Goal: Transaction & Acquisition: Complete application form

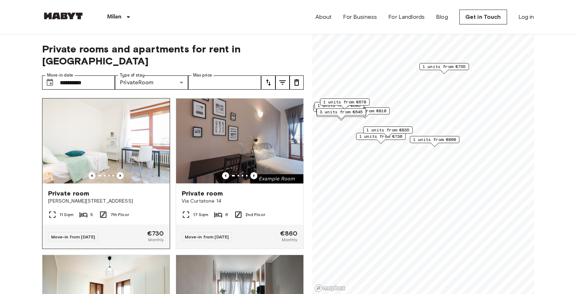
click at [143, 197] on span "[PERSON_NAME][STREET_ADDRESS]" at bounding box center [106, 200] width 116 height 7
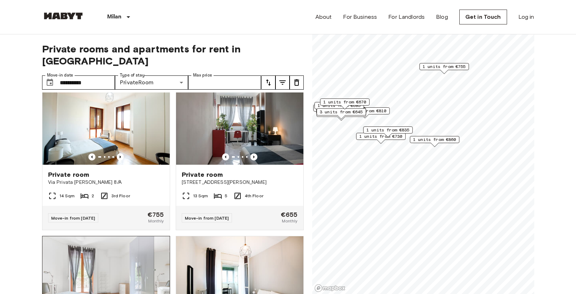
scroll to position [245, 0]
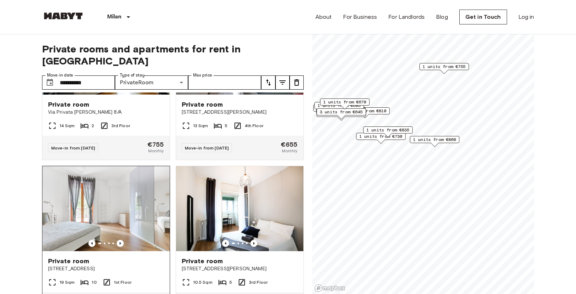
click at [100, 220] on img at bounding box center [105, 208] width 127 height 85
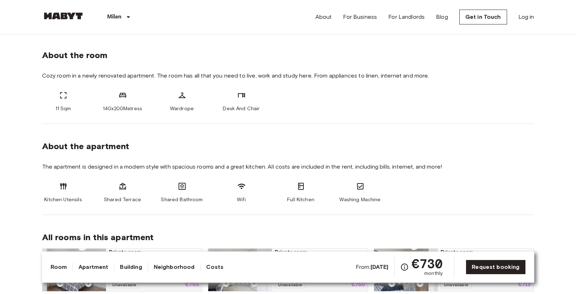
scroll to position [249, 0]
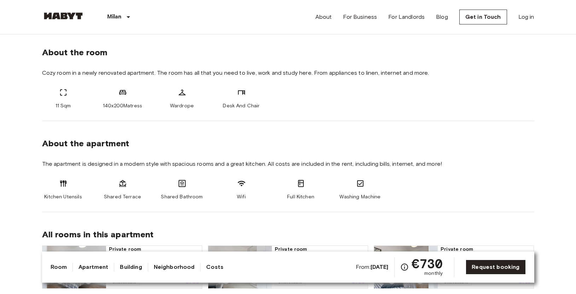
drag, startPoint x: 176, startPoint y: 182, endPoint x: 186, endPoint y: 182, distance: 10.3
click at [186, 182] on div "Shared Bathroom" at bounding box center [182, 189] width 42 height 21
drag, startPoint x: 187, startPoint y: 182, endPoint x: 175, endPoint y: 184, distance: 11.8
click at [175, 184] on div "Shared Bathroom" at bounding box center [182, 189] width 42 height 21
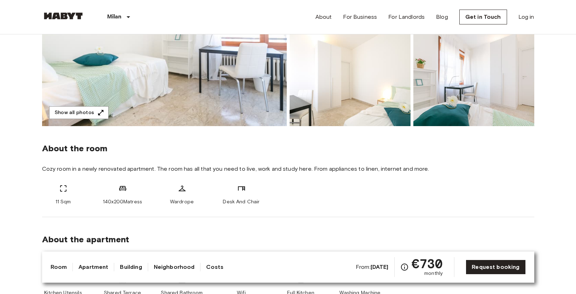
scroll to position [0, 0]
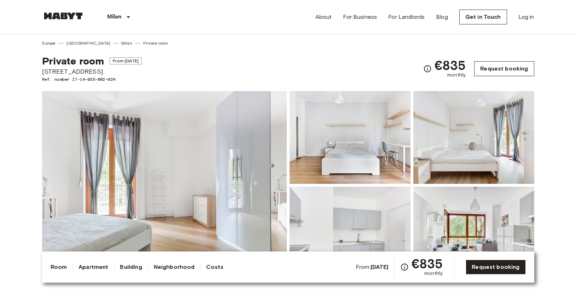
click at [517, 62] on link "Request booking" at bounding box center [504, 68] width 60 height 15
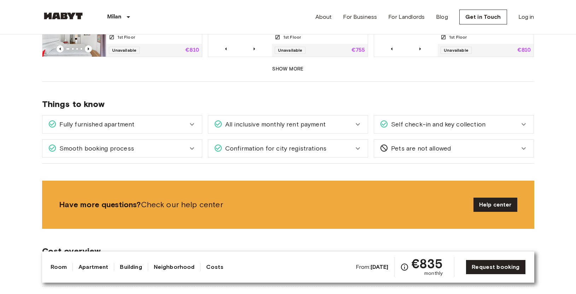
scroll to position [545, 0]
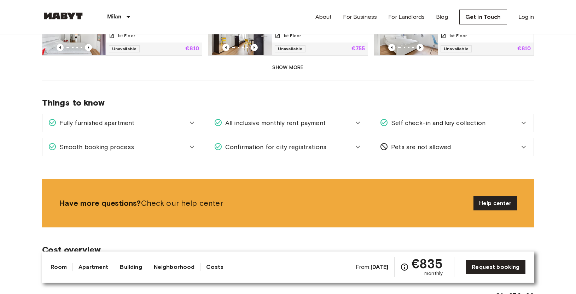
click at [116, 118] on span "Fully furnished apartment" at bounding box center [96, 122] width 78 height 9
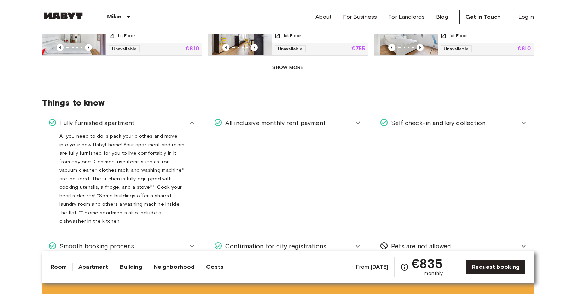
click at [123, 241] on span "Smooth booking process" at bounding box center [95, 245] width 77 height 9
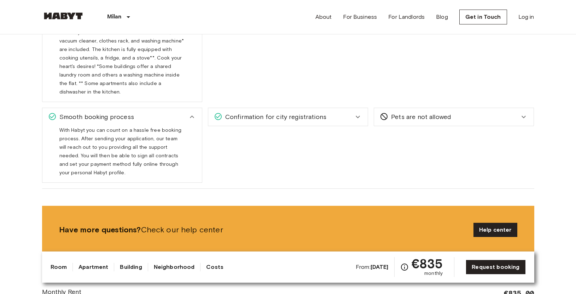
scroll to position [764, 0]
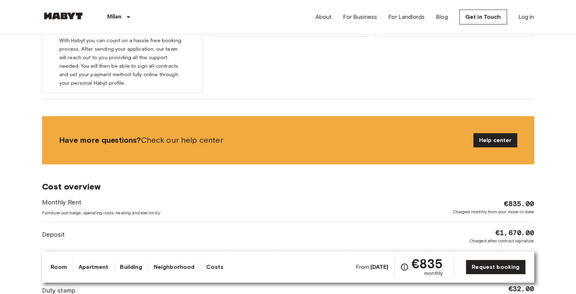
click at [206, 267] on link "Costs" at bounding box center [214, 266] width 17 height 8
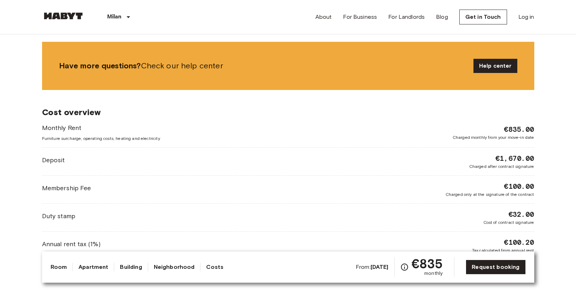
scroll to position [878, 0]
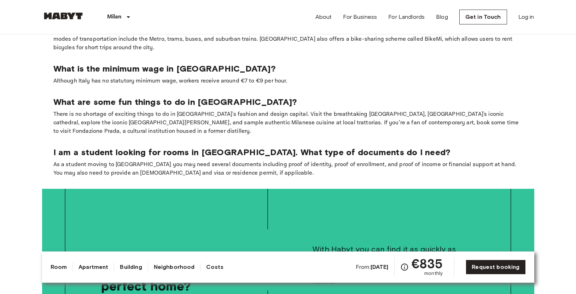
click at [167, 269] on link "Neighborhood" at bounding box center [174, 266] width 41 height 8
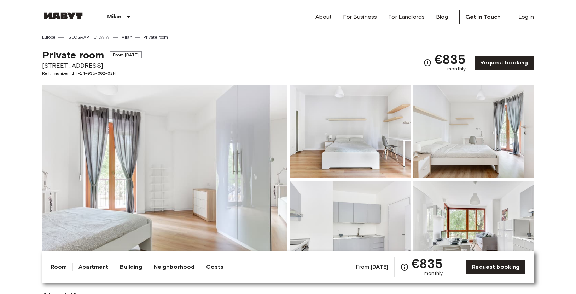
scroll to position [0, 0]
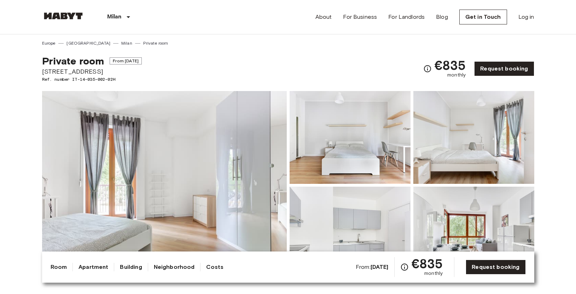
click at [141, 267] on div "Room Apartment Building Neighborhood Costs" at bounding box center [137, 266] width 173 height 8
click at [137, 267] on link "Building" at bounding box center [131, 266] width 22 height 8
click at [131, 267] on link "Building" at bounding box center [131, 266] width 22 height 8
click at [85, 266] on link "Apartment" at bounding box center [94, 266] width 30 height 8
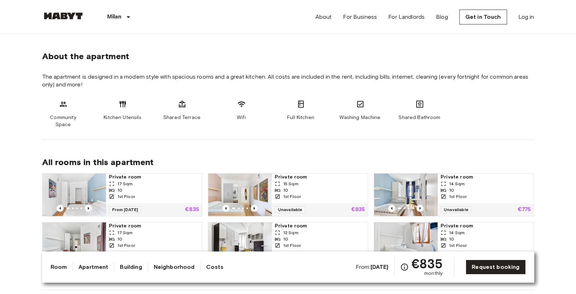
click at [66, 266] on div "Room Apartment Building Neighborhood Costs" at bounding box center [137, 266] width 173 height 8
click at [63, 266] on link "Room" at bounding box center [59, 266] width 17 height 8
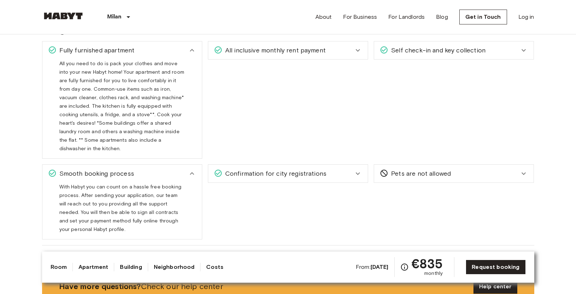
scroll to position [573, 0]
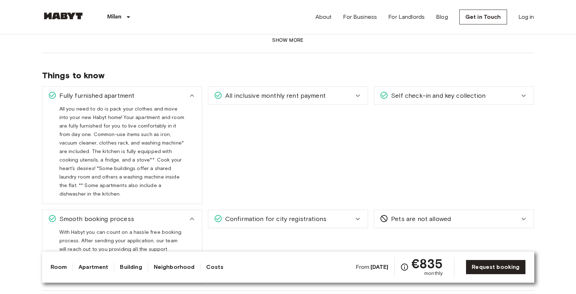
click at [292, 91] on span "All inclusive monthly rent payment" at bounding box center [273, 95] width 103 height 9
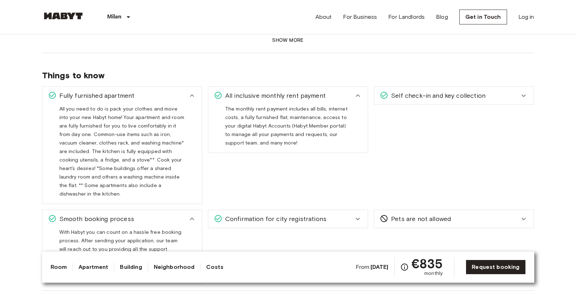
click at [410, 91] on span "Self check-in and key collection" at bounding box center [436, 95] width 97 height 9
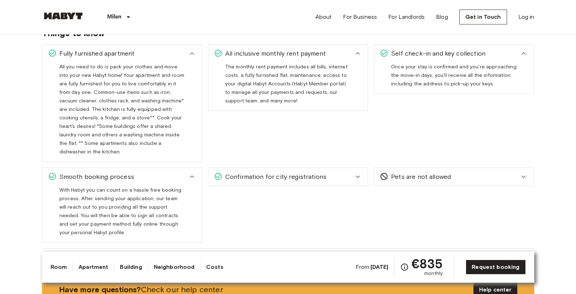
scroll to position [625, 0]
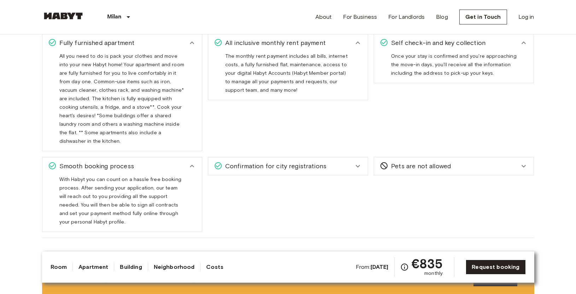
click at [319, 161] on span "Confirmation for city registrations" at bounding box center [274, 165] width 104 height 9
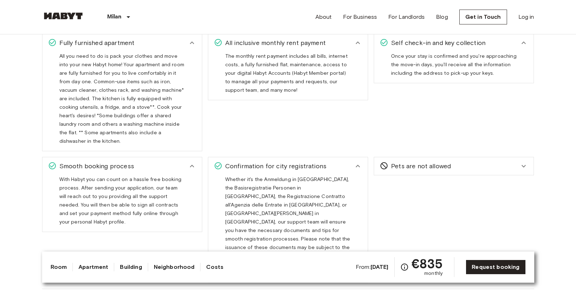
click at [436, 161] on span "Pets are not allowed" at bounding box center [419, 165] width 63 height 9
click at [138, 161] on div "Smooth booking process" at bounding box center [118, 165] width 140 height 9
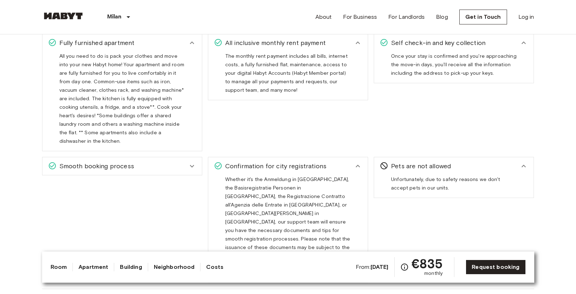
click at [138, 161] on div "Smooth booking process" at bounding box center [118, 165] width 140 height 9
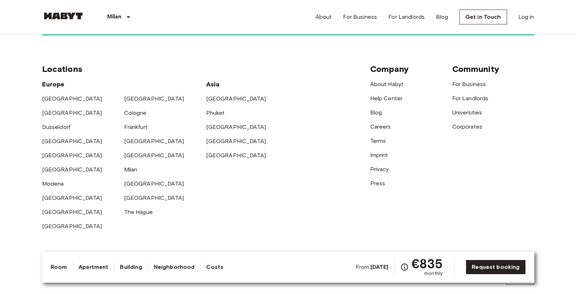
scroll to position [1789, 0]
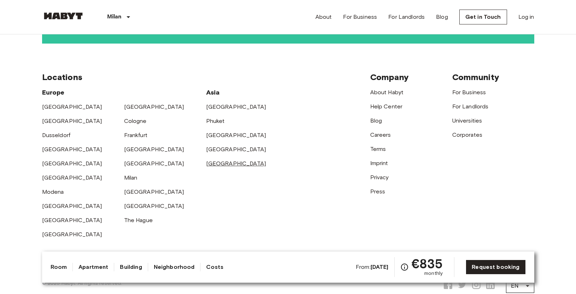
click at [215, 160] on link "[GEOGRAPHIC_DATA]" at bounding box center [236, 163] width 60 height 7
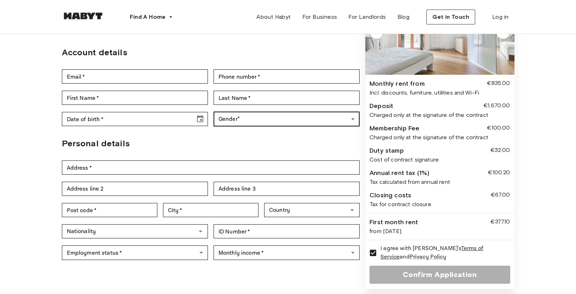
scroll to position [39, 0]
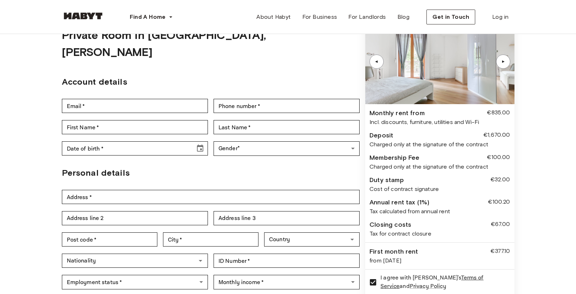
click at [177, 95] on div "Email   * Email   * Phone number   * Phone number   *" at bounding box center [211, 105] width 298 height 21
click at [176, 99] on input "Email   *" at bounding box center [135, 106] width 146 height 14
click at [269, 120] on input "Last Name   *" at bounding box center [287, 127] width 146 height 14
click at [271, 97] on div "**********" at bounding box center [211, 105] width 298 height 21
click at [170, 73] on form "**********" at bounding box center [211, 168] width 298 height 299
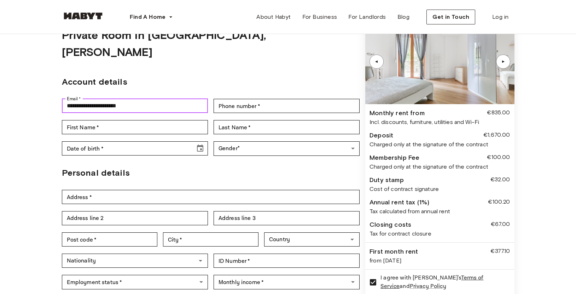
click at [189, 99] on input "**********" at bounding box center [135, 106] width 146 height 14
drag, startPoint x: 139, startPoint y: 91, endPoint x: 28, endPoint y: 98, distance: 110.9
click at [28, 98] on div "**********" at bounding box center [288, 158] width 576 height 327
drag, startPoint x: 147, startPoint y: 91, endPoint x: 36, endPoint y: 88, distance: 110.7
click at [36, 88] on div "**********" at bounding box center [288, 158] width 509 height 327
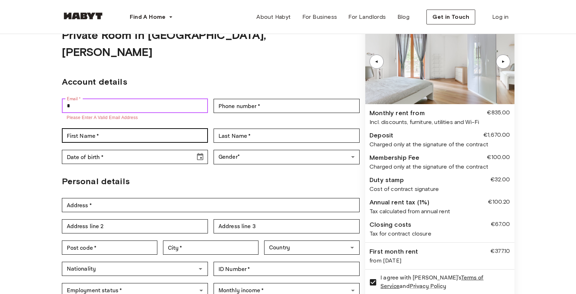
type input "**********"
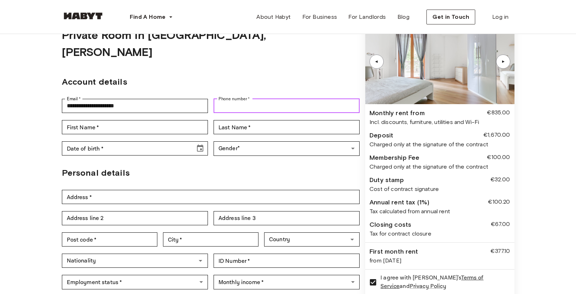
click at [245, 99] on input "Phone number   *" at bounding box center [287, 106] width 146 height 14
type input "**********"
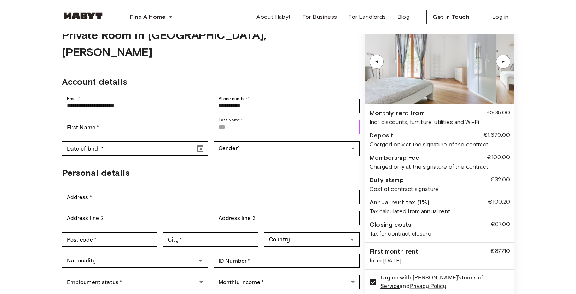
click at [268, 120] on input "Last Name   *" at bounding box center [287, 127] width 146 height 14
type input "*****"
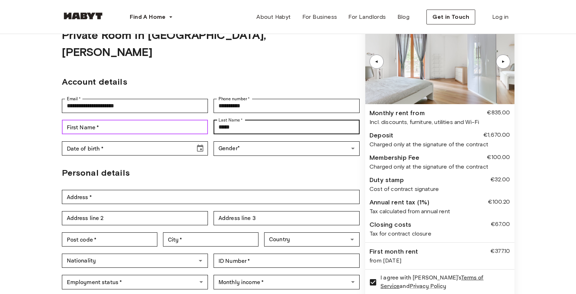
type input "*******"
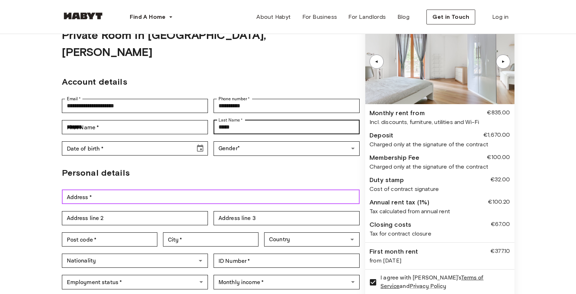
type input "**********"
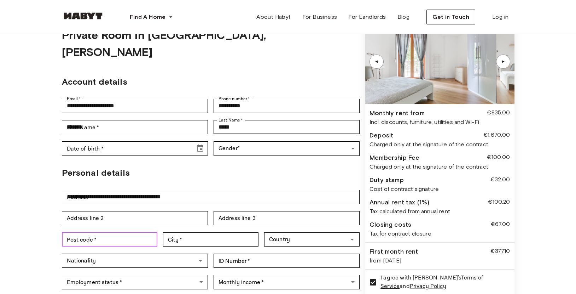
type input "******"
type input "********"
type input "*****"
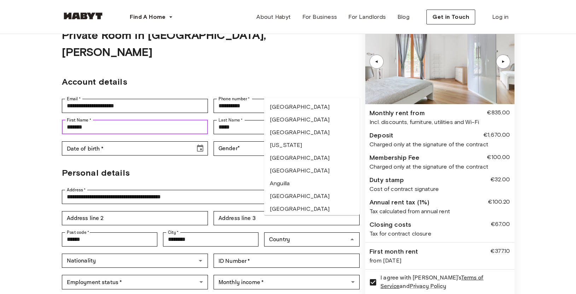
click at [172, 120] on input "*******" at bounding box center [135, 127] width 146 height 14
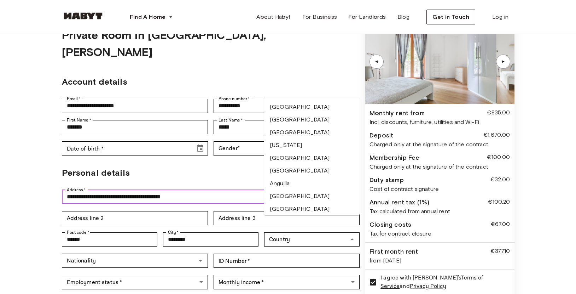
drag, startPoint x: 195, startPoint y: 179, endPoint x: 207, endPoint y: 179, distance: 12.7
click at [195, 190] on input "**********" at bounding box center [211, 197] width 298 height 14
drag, startPoint x: 215, startPoint y: 178, endPoint x: 45, endPoint y: 178, distance: 170.1
click at [45, 178] on div "**********" at bounding box center [288, 158] width 509 height 327
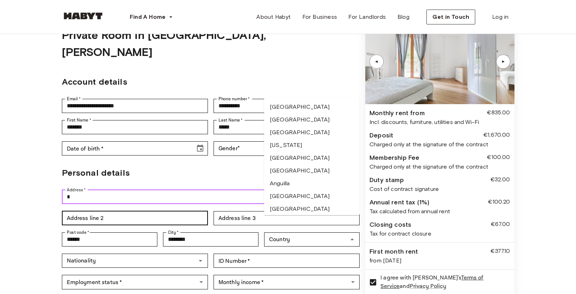
type input "**********"
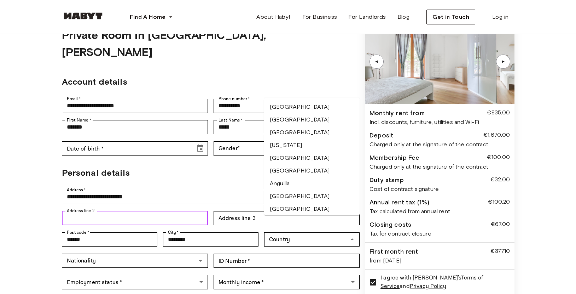
click at [151, 211] on input "Address line 2" at bounding box center [135, 218] width 146 height 14
click at [128, 232] on input "******" at bounding box center [109, 239] width 95 height 14
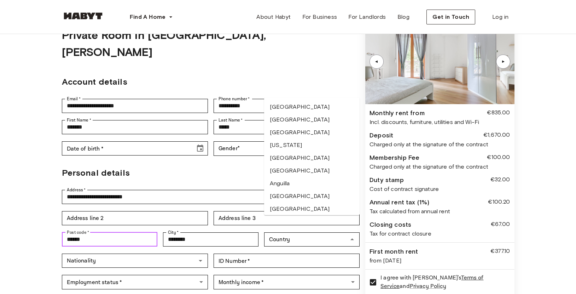
drag, startPoint x: 96, startPoint y: 221, endPoint x: 55, endPoint y: 221, distance: 41.4
click at [55, 221] on div "**********" at bounding box center [288, 158] width 509 height 327
type input "*****"
click at [193, 232] on input "********" at bounding box center [210, 239] width 95 height 14
drag, startPoint x: 196, startPoint y: 221, endPoint x: 161, endPoint y: 219, distance: 35.1
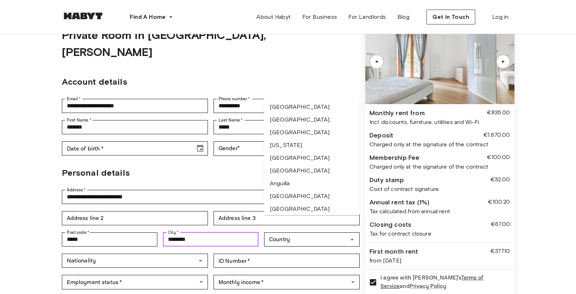
click at [162, 228] on div "Post code   * ***** Post code   * City   * ******** City   * Country Country Af…" at bounding box center [211, 238] width 298 height 21
click at [195, 253] on div "Nationality" at bounding box center [135, 260] width 146 height 14
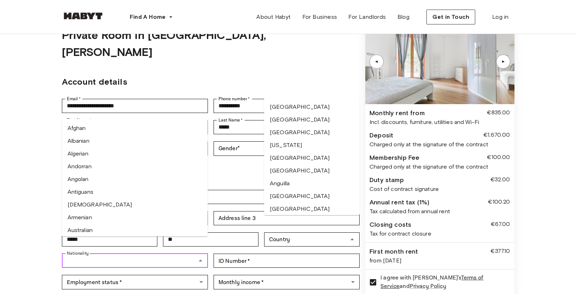
click at [202, 256] on icon "Close" at bounding box center [200, 260] width 8 height 8
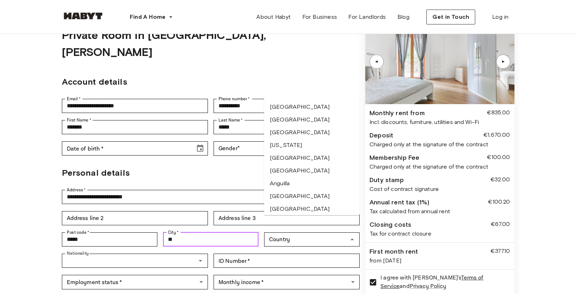
click at [213, 232] on input "**" at bounding box center [210, 239] width 95 height 14
type input "******"
click at [294, 234] on input "Country" at bounding box center [306, 239] width 80 height 10
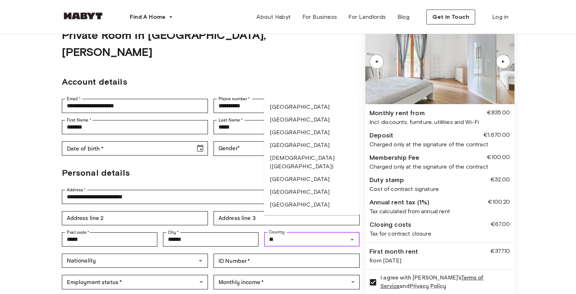
click at [307, 173] on li "[GEOGRAPHIC_DATA]" at bounding box center [311, 179] width 95 height 13
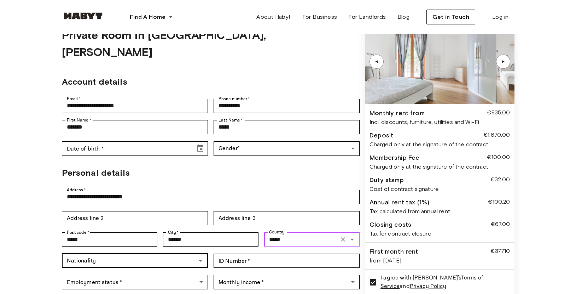
type input "*****"
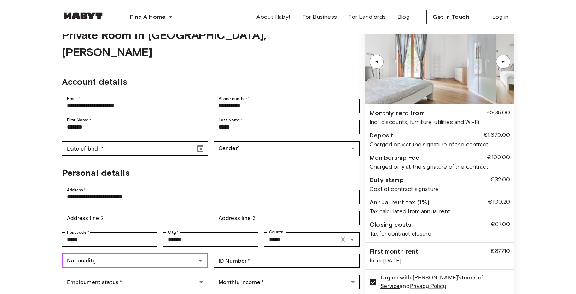
click at [137, 255] on input "Nationality" at bounding box center [129, 260] width 130 height 10
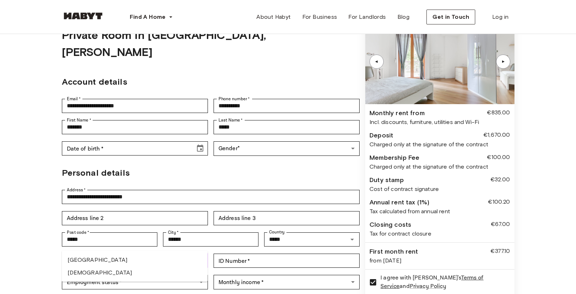
click at [105, 272] on li "Indian" at bounding box center [135, 272] width 146 height 13
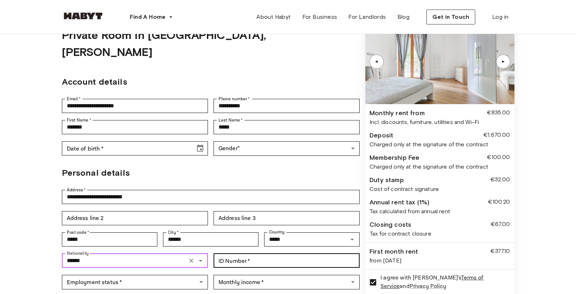
type input "******"
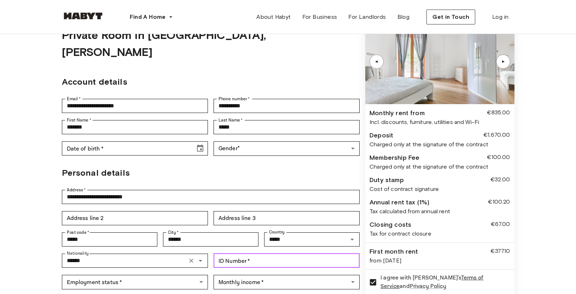
click at [244, 253] on input "ID Number   *" at bounding box center [287, 260] width 146 height 14
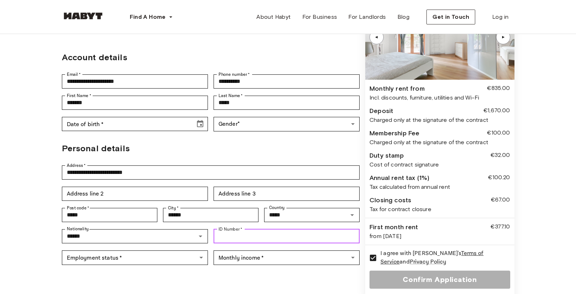
scroll to position [66, 0]
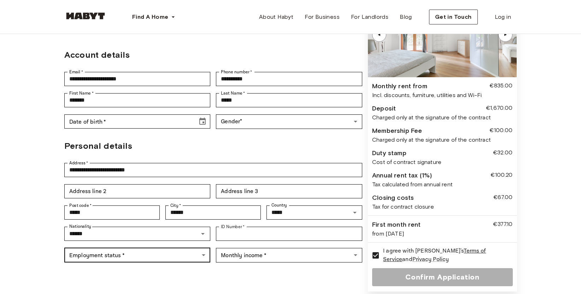
click at [190, 240] on body "**********" at bounding box center [290, 280] width 581 height 692
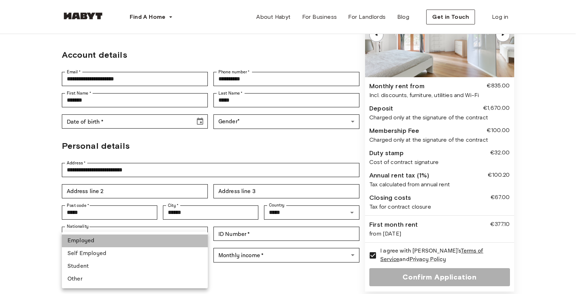
click at [175, 244] on li "Employed" at bounding box center [135, 240] width 146 height 13
type input "********"
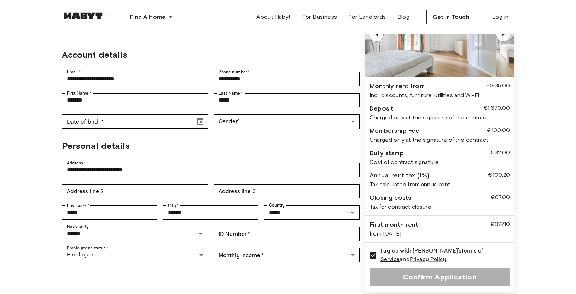
click at [256, 243] on body "**********" at bounding box center [288, 280] width 576 height 692
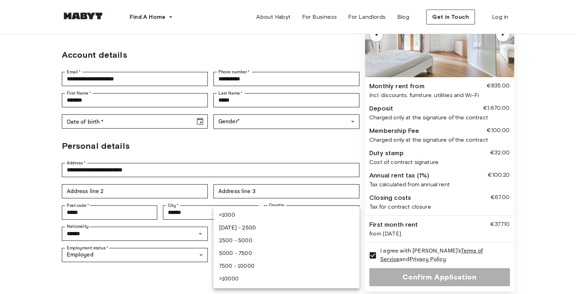
click at [254, 231] on li "1000 - 2500" at bounding box center [287, 227] width 146 height 13
type input "**********"
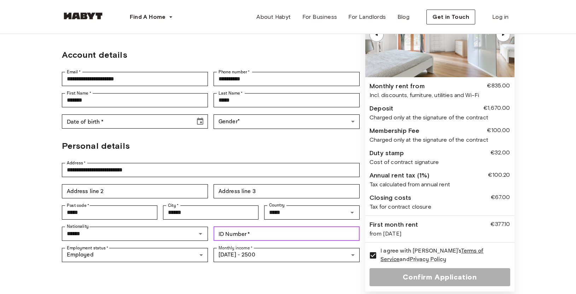
click at [254, 226] on input "ID Number   *" at bounding box center [287, 233] width 146 height 14
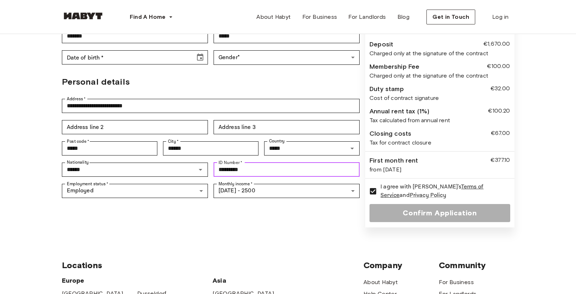
scroll to position [63, 0]
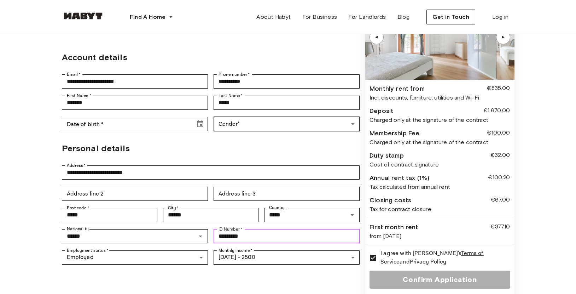
type input "*********"
click at [259, 103] on body "**********" at bounding box center [288, 283] width 576 height 692
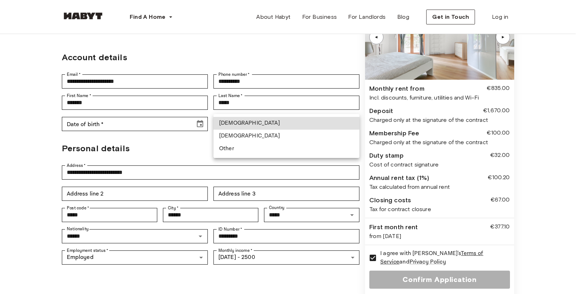
click at [260, 135] on li "Female" at bounding box center [287, 135] width 146 height 13
type input "******"
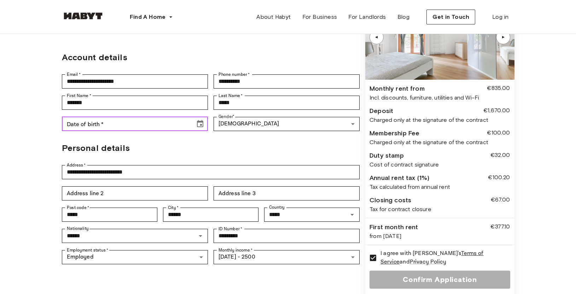
click at [168, 117] on input "Date of birth   *" at bounding box center [126, 124] width 128 height 14
click at [203, 120] on icon "Choose date" at bounding box center [200, 123] width 6 height 7
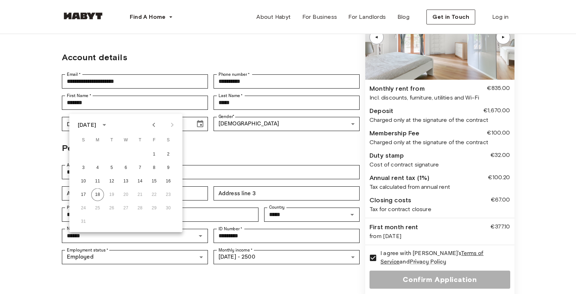
click at [109, 121] on icon "calendar view is open, switch to year view" at bounding box center [104, 125] width 8 height 8
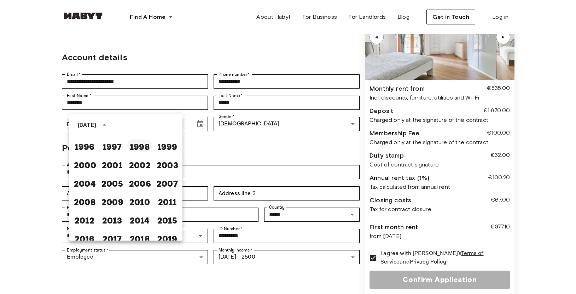
scroll to position [436, 0]
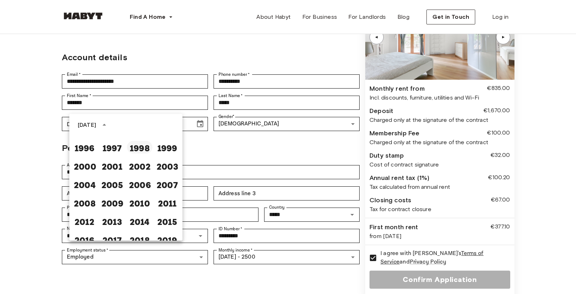
click at [139, 151] on button "1998" at bounding box center [139, 147] width 25 height 13
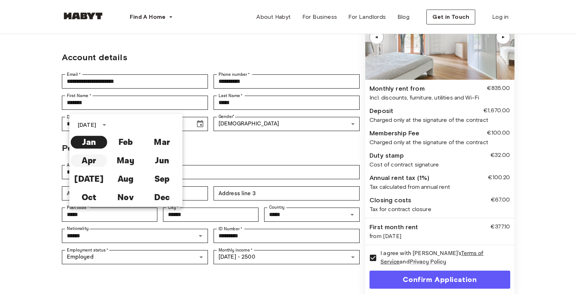
click at [101, 160] on button "Apr" at bounding box center [89, 160] width 36 height 13
type input "**********"
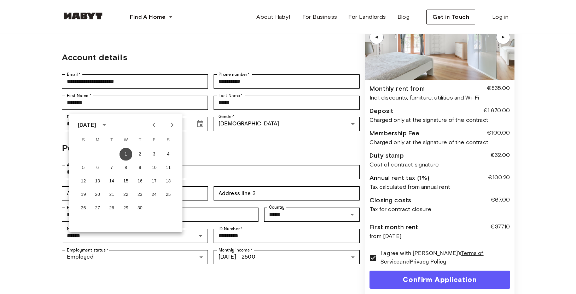
click at [124, 151] on button "1" at bounding box center [126, 154] width 13 height 13
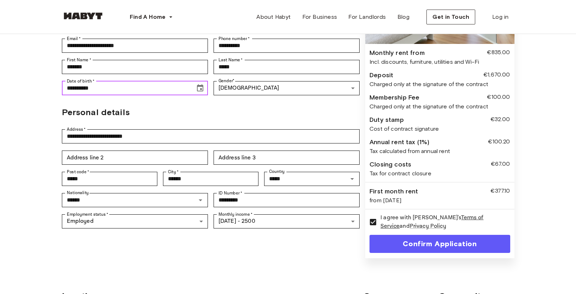
scroll to position [134, 0]
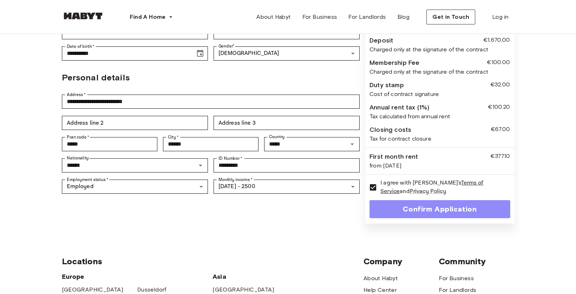
click at [417, 207] on button "Confirm Application" at bounding box center [440, 209] width 140 height 18
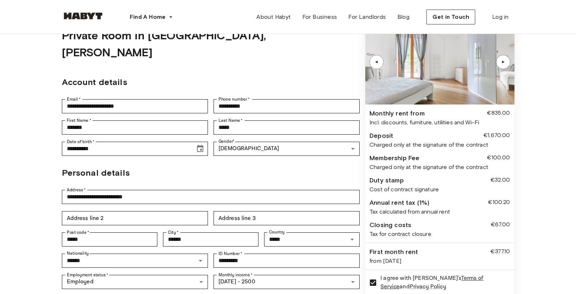
scroll to position [31, 0]
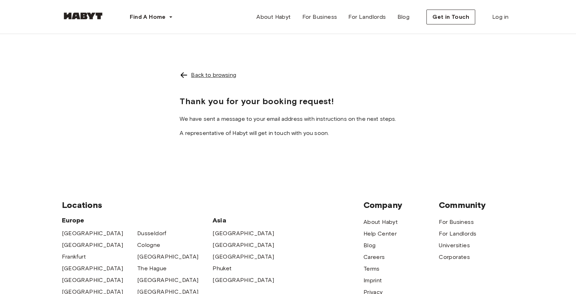
click at [210, 75] on div "Back to browsing" at bounding box center [213, 75] width 45 height 8
click at [192, 77] on div "Back to browsing" at bounding box center [288, 75] width 216 height 8
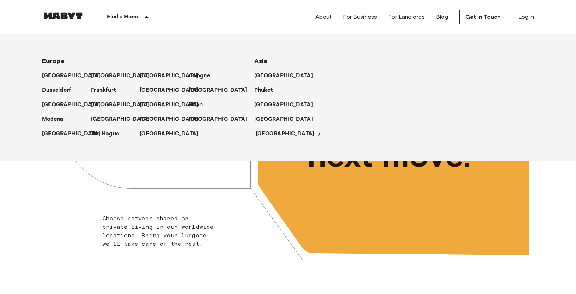
click at [262, 133] on p "[GEOGRAPHIC_DATA]" at bounding box center [285, 133] width 59 height 8
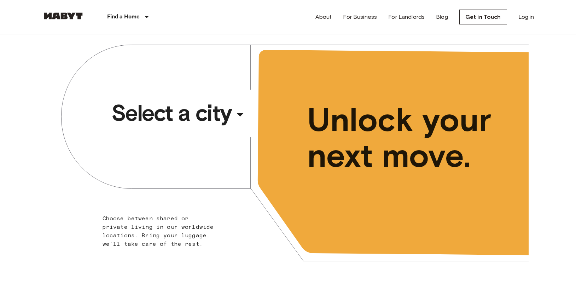
click at [223, 114] on div "​" at bounding box center [249, 120] width 73 height 14
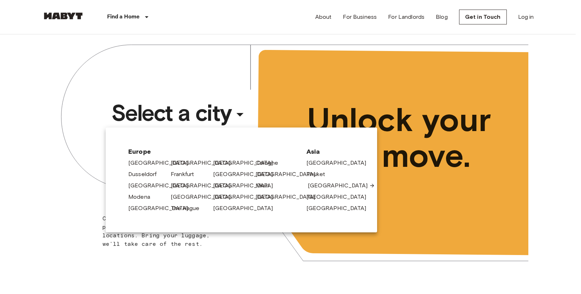
click at [322, 186] on link "[GEOGRAPHIC_DATA]" at bounding box center [341, 185] width 67 height 8
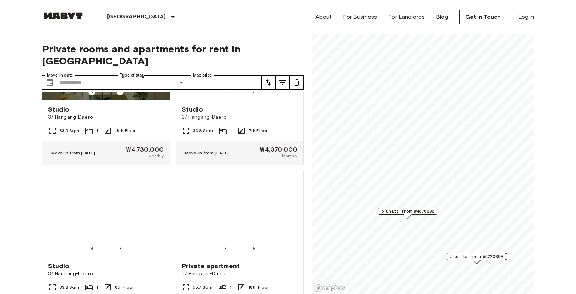
scroll to position [308, 0]
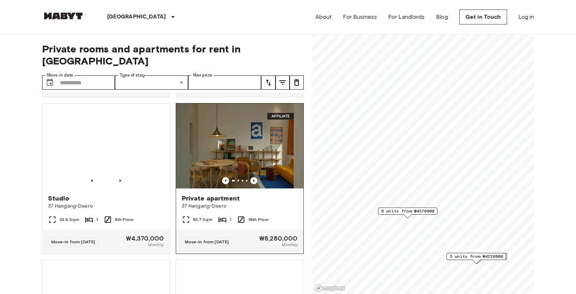
click at [233, 137] on img at bounding box center [239, 145] width 127 height 85
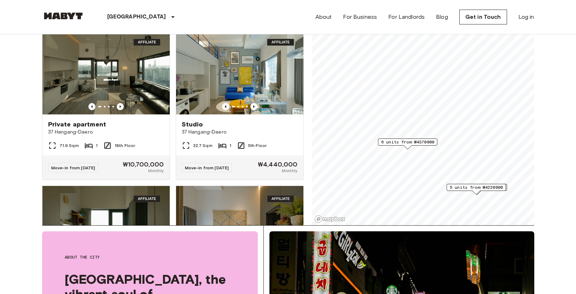
scroll to position [0, 0]
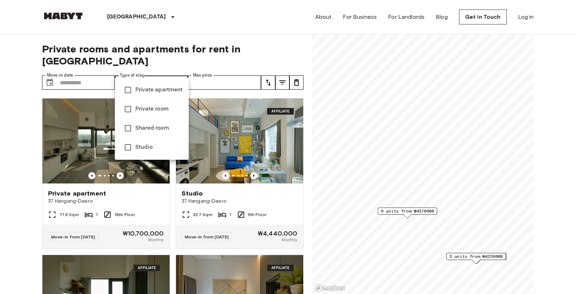
click at [159, 111] on span "Private room" at bounding box center [159, 109] width 48 height 8
type input "**********"
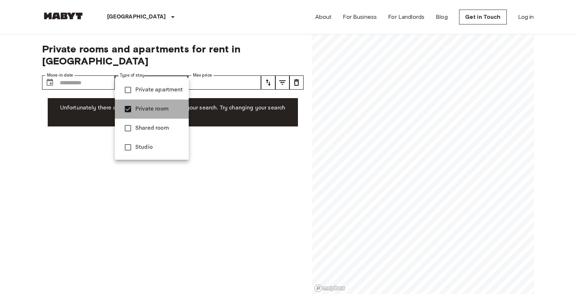
click at [159, 106] on span "Private room" at bounding box center [159, 109] width 48 height 8
click at [162, 123] on li "Shared room" at bounding box center [152, 127] width 74 height 19
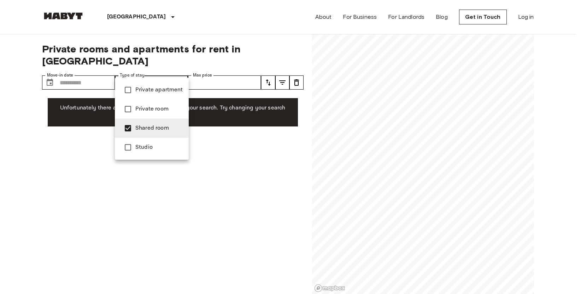
type input "**********"
click at [164, 129] on span "Shared room" at bounding box center [159, 128] width 48 height 8
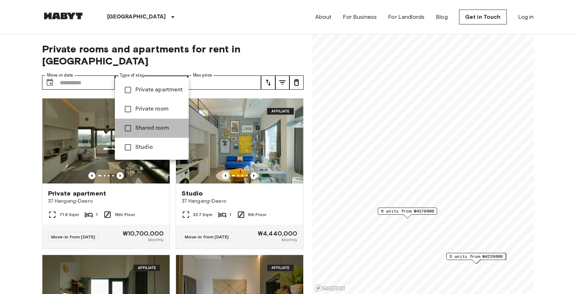
click at [162, 129] on span "Shared room" at bounding box center [159, 128] width 48 height 8
type input "**********"
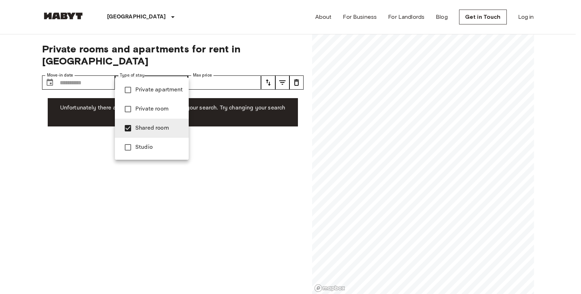
click at [162, 129] on span "Shared room" at bounding box center [159, 128] width 48 height 8
click at [160, 143] on span "Studio" at bounding box center [159, 147] width 48 height 8
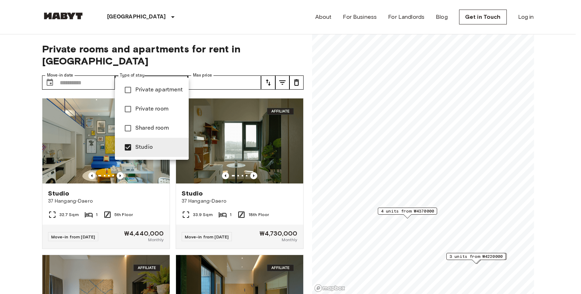
type input "******"
click at [158, 142] on li "Studio" at bounding box center [152, 147] width 74 height 19
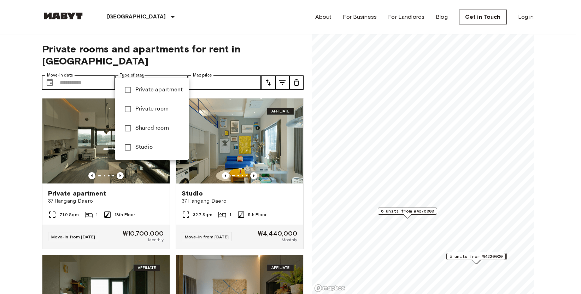
click at [111, 13] on div at bounding box center [290, 147] width 581 height 294
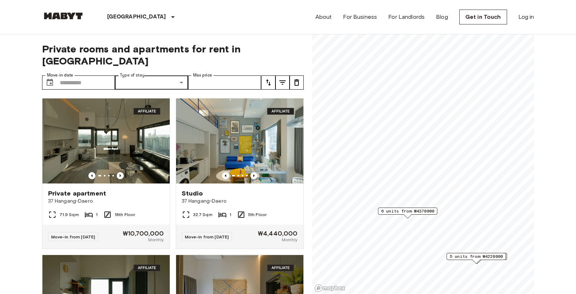
click at [122, 17] on div "[GEOGRAPHIC_DATA]" at bounding box center [143, 17] width 116 height 34
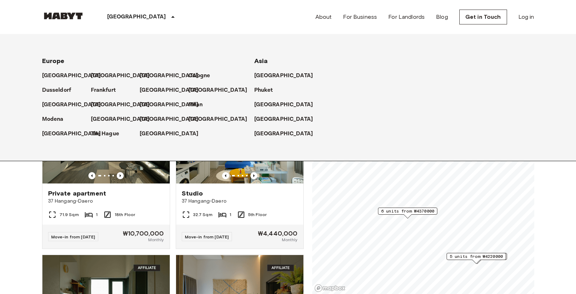
click at [134, 18] on div "[GEOGRAPHIC_DATA]" at bounding box center [143, 17] width 116 height 34
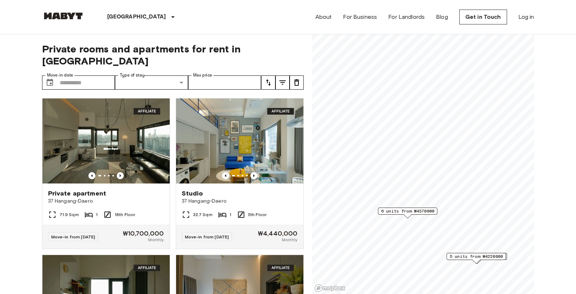
click at [169, 17] on icon at bounding box center [173, 17] width 8 height 8
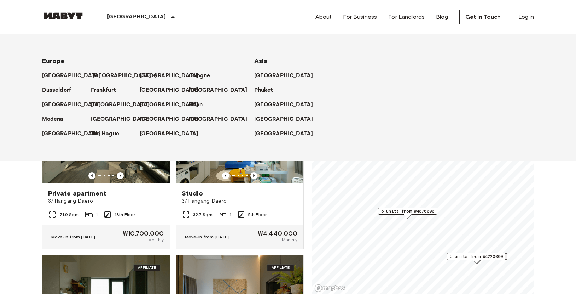
click at [98, 76] on p "[GEOGRAPHIC_DATA]" at bounding box center [121, 75] width 59 height 8
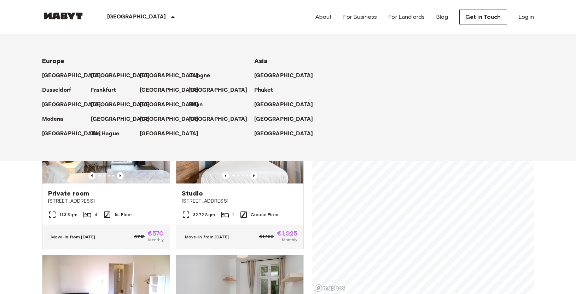
click at [169, 17] on icon at bounding box center [173, 17] width 8 height 8
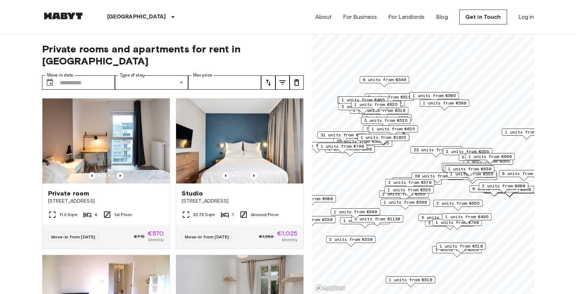
click at [146, 58] on div "Private rooms and apartments for rent in Berlin Move-in date ​ Move-in date Typ…" at bounding box center [173, 164] width 262 height 260
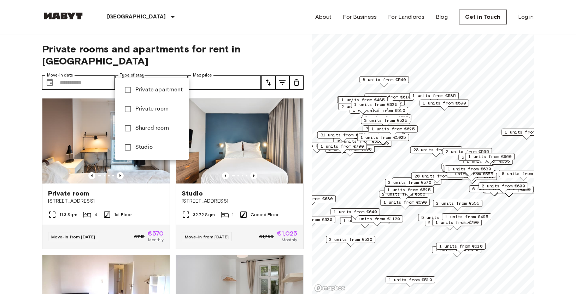
click at [149, 137] on li "Shared room" at bounding box center [152, 127] width 74 height 19
type input "**********"
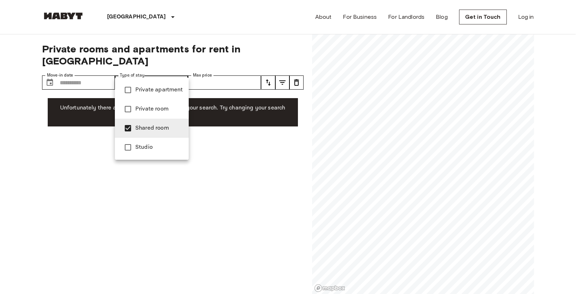
click at [152, 129] on span "Shared room" at bounding box center [159, 128] width 48 height 8
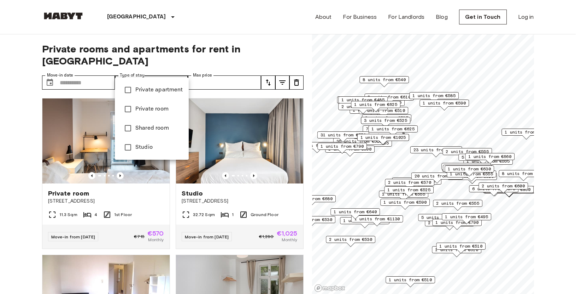
click at [152, 141] on li "Studio" at bounding box center [152, 147] width 74 height 19
type input "******"
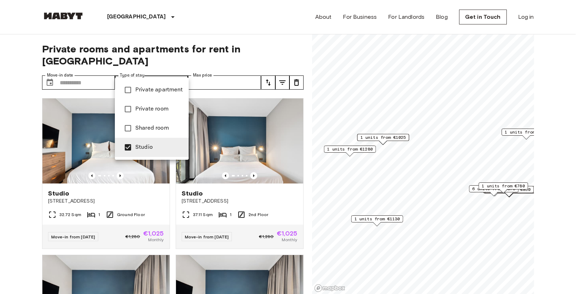
click at [12, 145] on div at bounding box center [290, 147] width 581 height 294
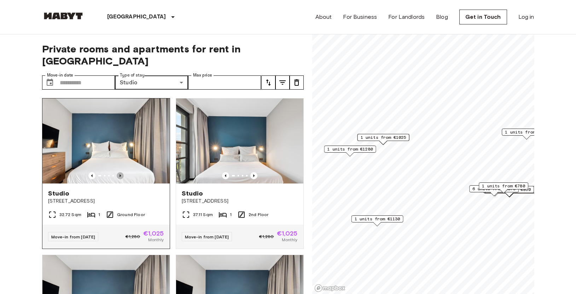
click at [120, 172] on icon "Previous image" at bounding box center [120, 175] width 7 height 7
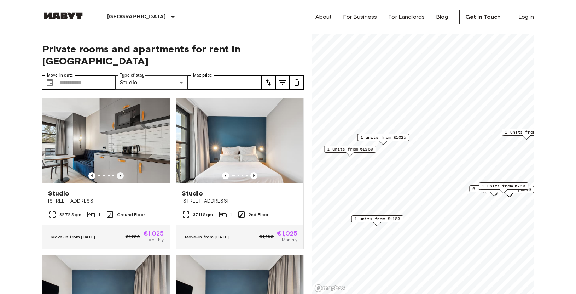
click at [120, 172] on icon "Previous image" at bounding box center [120, 175] width 7 height 7
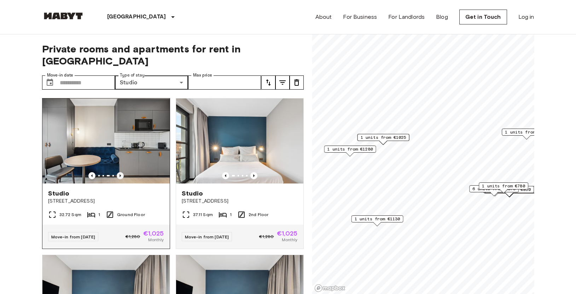
click at [120, 172] on icon "Previous image" at bounding box center [120, 175] width 7 height 7
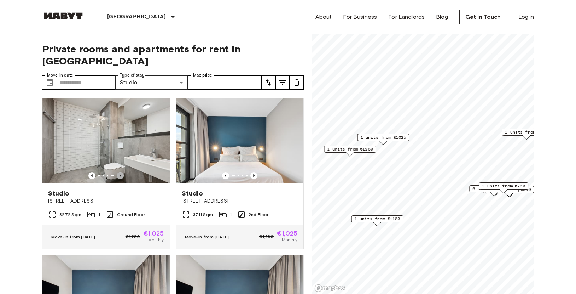
click at [120, 172] on icon "Previous image" at bounding box center [120, 175] width 7 height 7
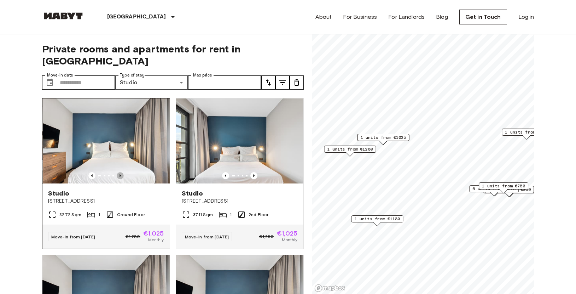
click at [120, 172] on icon "Previous image" at bounding box center [120, 175] width 7 height 7
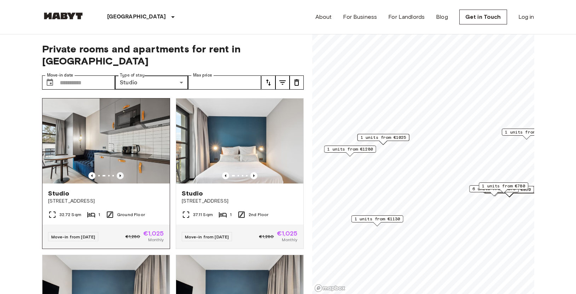
click at [120, 172] on icon "Previous image" at bounding box center [120, 175] width 7 height 7
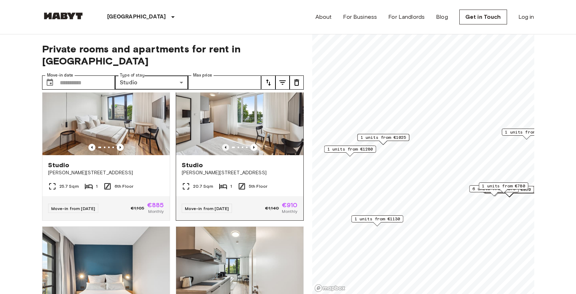
scroll to position [2064, 0]
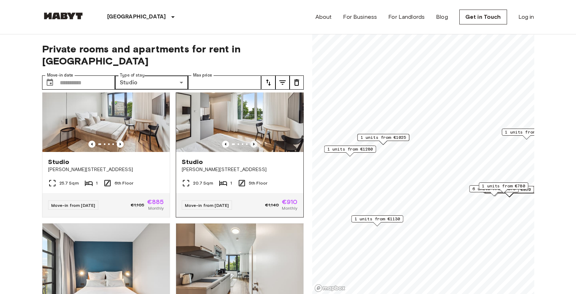
click at [250, 147] on icon "Previous image" at bounding box center [253, 143] width 7 height 7
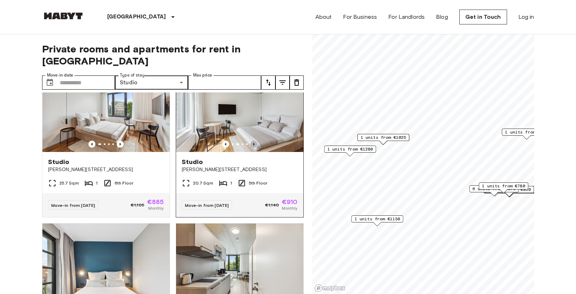
click at [250, 147] on icon "Previous image" at bounding box center [253, 143] width 7 height 7
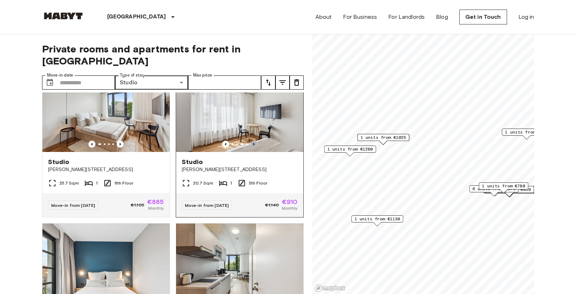
click at [250, 147] on icon "Previous image" at bounding box center [253, 143] width 7 height 7
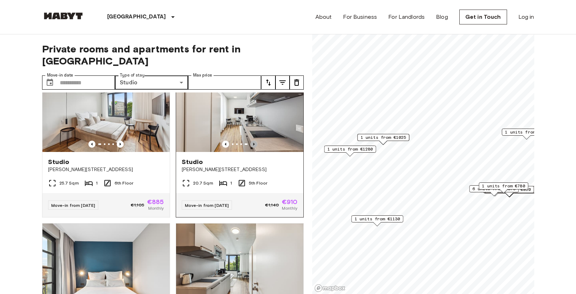
click at [250, 147] on icon "Previous image" at bounding box center [253, 143] width 7 height 7
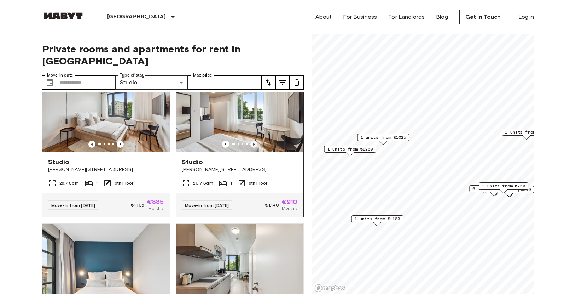
click at [250, 147] on icon "Previous image" at bounding box center [253, 143] width 7 height 7
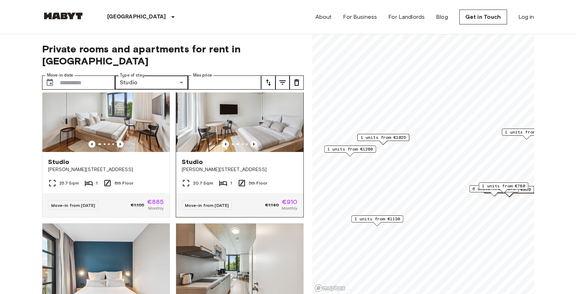
click at [250, 147] on icon "Previous image" at bounding box center [253, 143] width 7 height 7
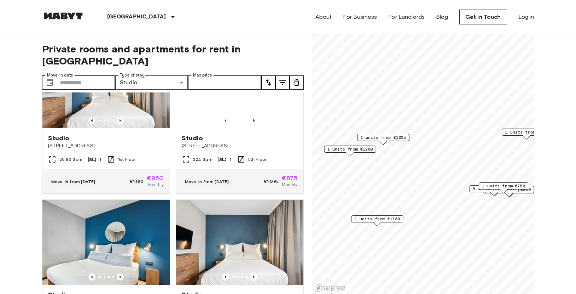
scroll to position [2949, 0]
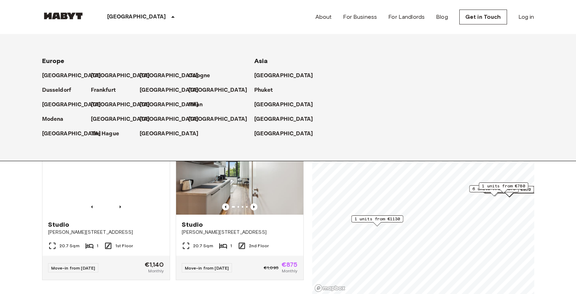
click at [169, 19] on icon at bounding box center [173, 17] width 8 height 8
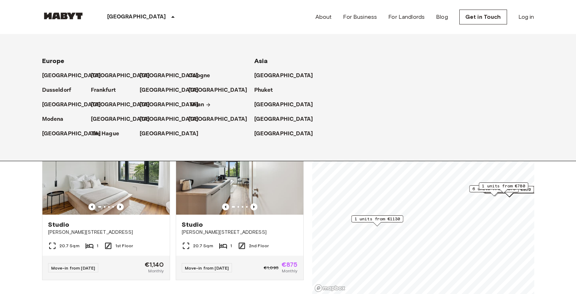
click at [198, 103] on p "Milan" at bounding box center [197, 104] width 14 height 8
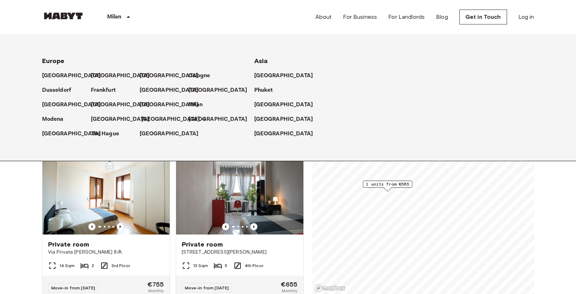
click at [146, 117] on p "[GEOGRAPHIC_DATA]" at bounding box center [170, 119] width 59 height 8
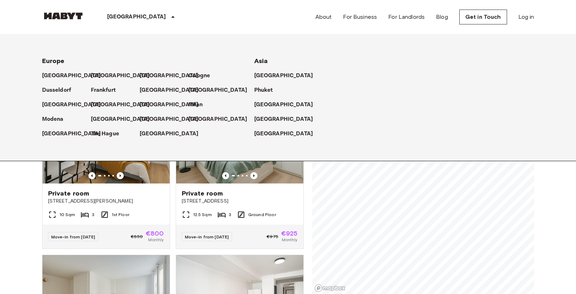
click at [169, 19] on icon at bounding box center [173, 17] width 8 height 8
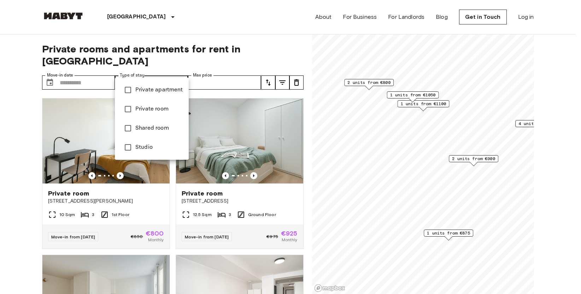
click at [159, 149] on span "Studio" at bounding box center [159, 147] width 48 height 8
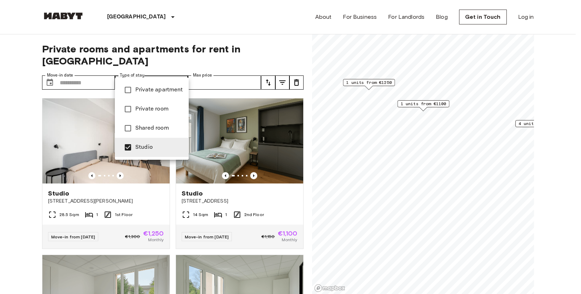
click at [24, 153] on div at bounding box center [290, 147] width 581 height 294
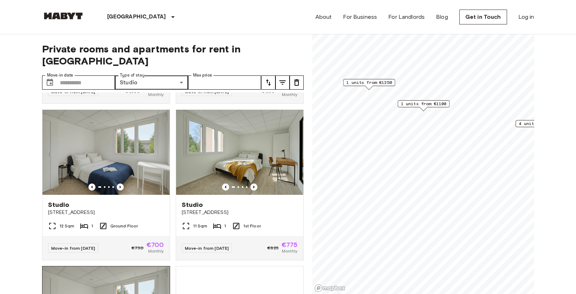
scroll to position [145, 0]
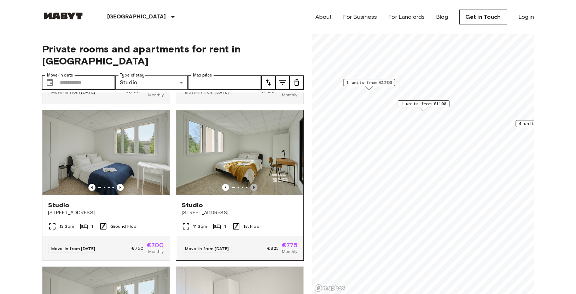
click at [250, 184] on icon "Previous image" at bounding box center [253, 187] width 7 height 7
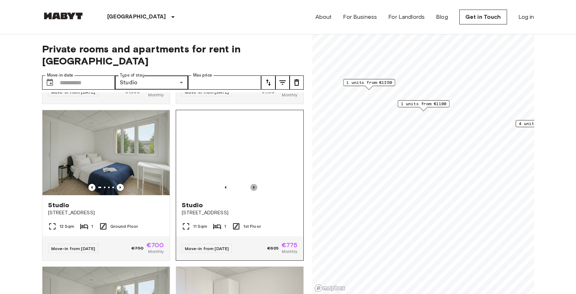
click at [253, 186] on icon "Previous image" at bounding box center [253, 187] width 1 height 3
click at [244, 153] on img at bounding box center [239, 152] width 127 height 85
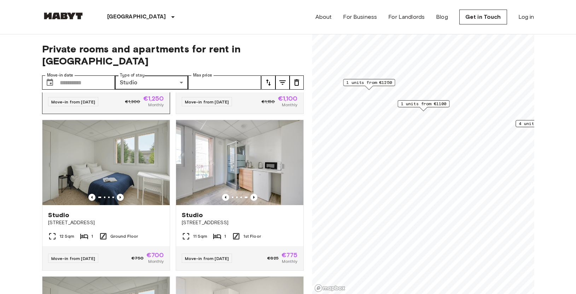
scroll to position [0, 0]
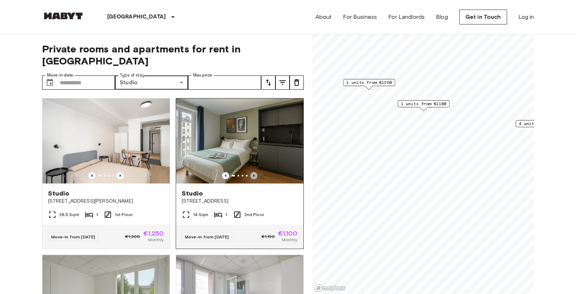
click at [251, 172] on icon "Previous image" at bounding box center [253, 175] width 7 height 7
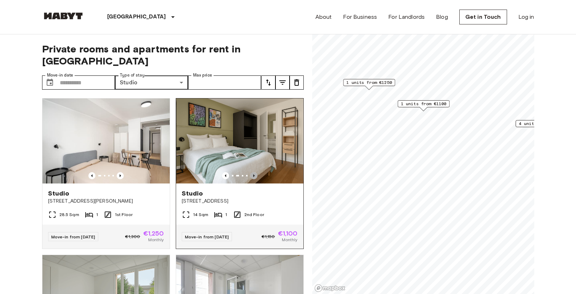
click at [251, 172] on icon "Previous image" at bounding box center [253, 175] width 7 height 7
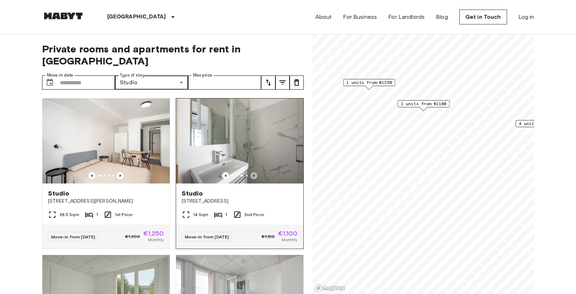
click at [251, 172] on icon "Previous image" at bounding box center [253, 175] width 7 height 7
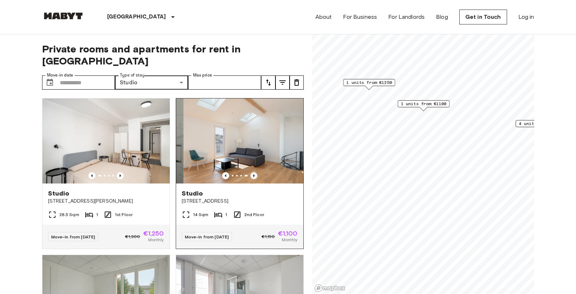
click at [251, 172] on icon "Previous image" at bounding box center [253, 175] width 7 height 7
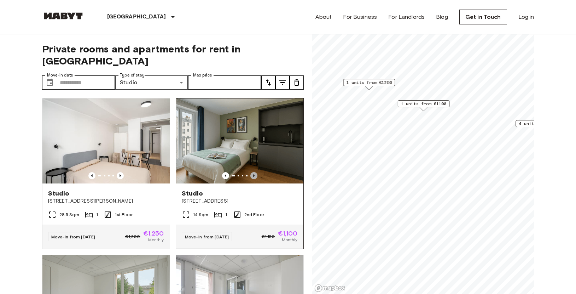
click at [251, 172] on icon "Previous image" at bounding box center [253, 175] width 7 height 7
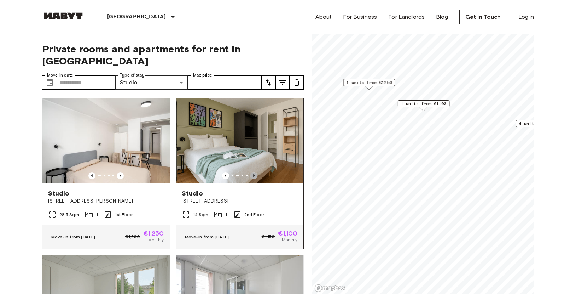
click at [251, 172] on icon "Previous image" at bounding box center [253, 175] width 7 height 7
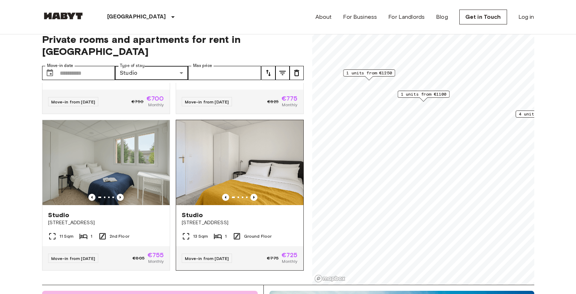
scroll to position [11, 0]
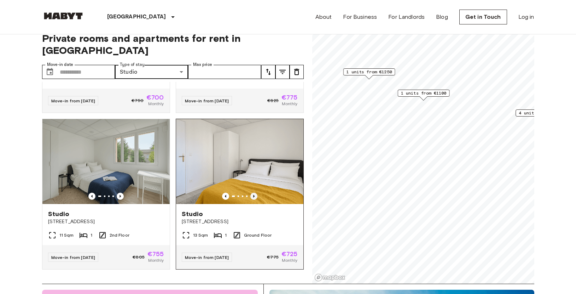
click at [253, 195] on icon "Previous image" at bounding box center [253, 196] width 1 height 3
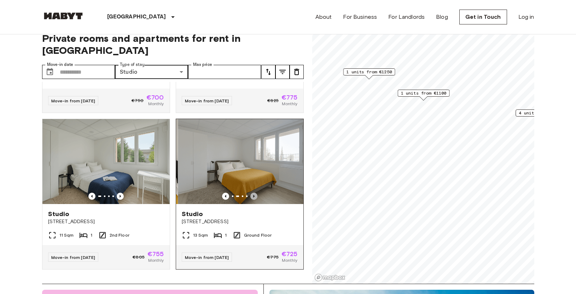
click at [253, 195] on icon "Previous image" at bounding box center [253, 196] width 1 height 3
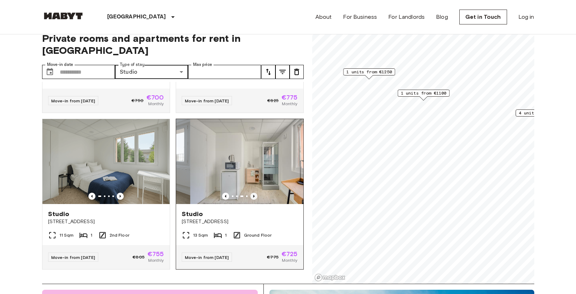
click at [253, 195] on icon "Previous image" at bounding box center [253, 196] width 1 height 3
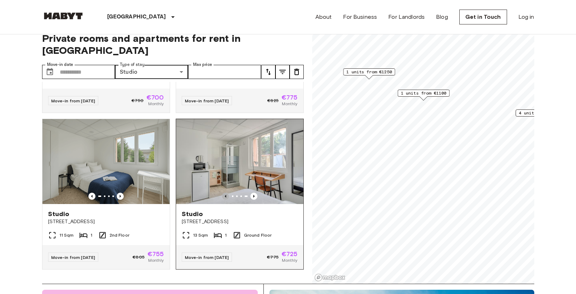
click at [222, 192] on icon "Previous image" at bounding box center [225, 195] width 7 height 7
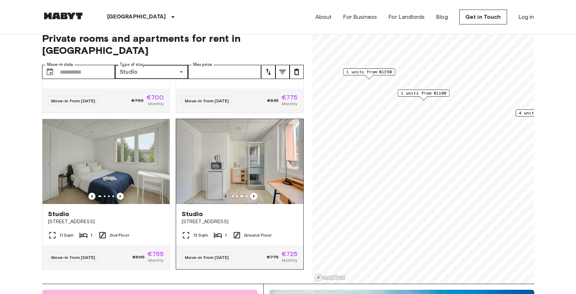
click at [222, 192] on icon "Previous image" at bounding box center [225, 195] width 7 height 7
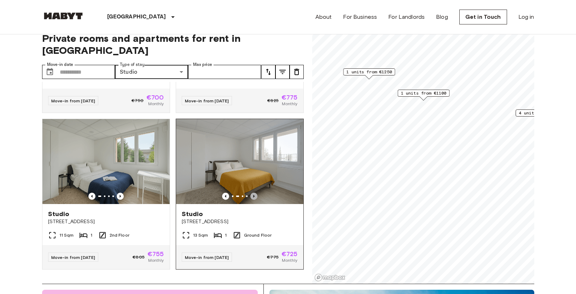
click at [250, 192] on icon "Previous image" at bounding box center [253, 195] width 7 height 7
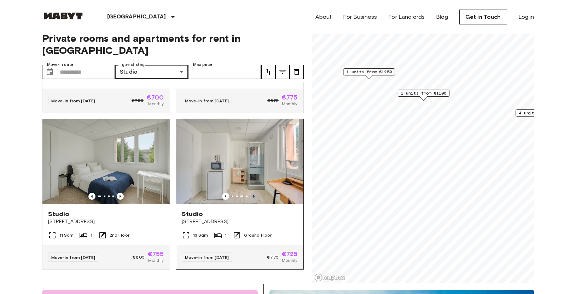
click at [250, 192] on icon "Previous image" at bounding box center [253, 195] width 7 height 7
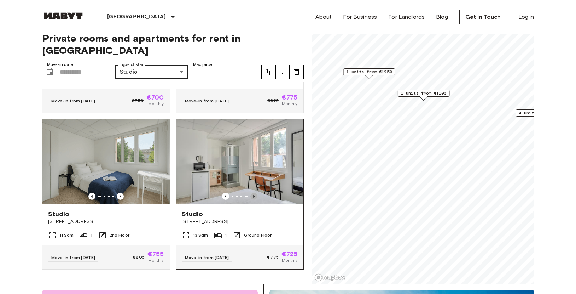
click at [250, 192] on icon "Previous image" at bounding box center [253, 195] width 7 height 7
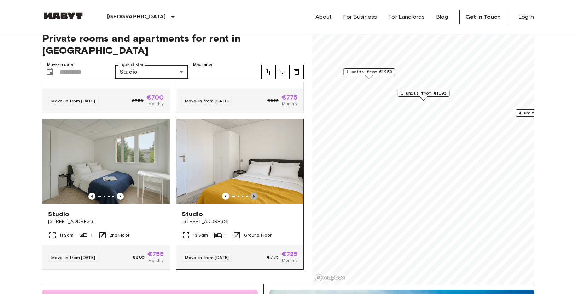
click at [250, 192] on icon "Previous image" at bounding box center [253, 195] width 7 height 7
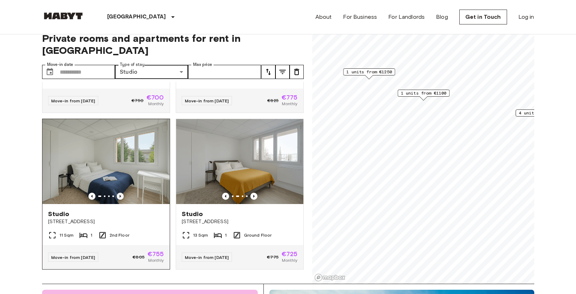
click at [120, 192] on icon "Previous image" at bounding box center [120, 195] width 7 height 7
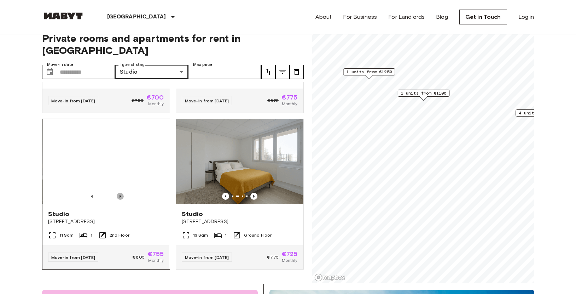
click at [120, 192] on icon "Previous image" at bounding box center [120, 195] width 7 height 7
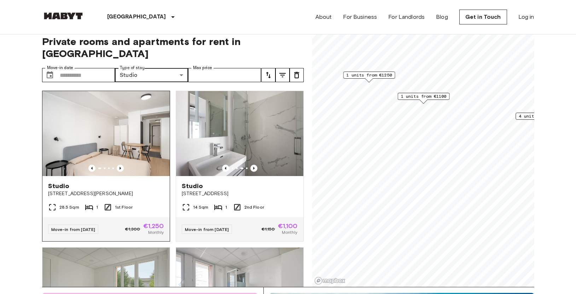
scroll to position [6, 0]
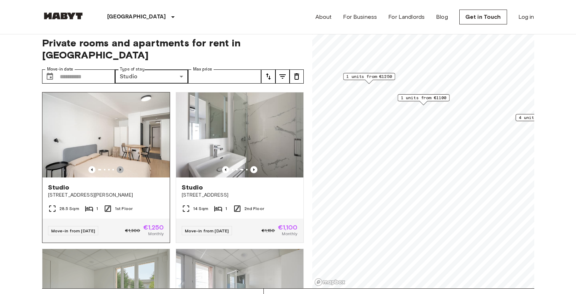
click at [120, 166] on icon "Previous image" at bounding box center [120, 169] width 7 height 7
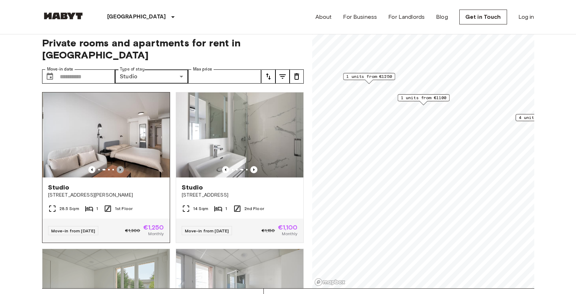
click at [120, 166] on icon "Previous image" at bounding box center [120, 169] width 7 height 7
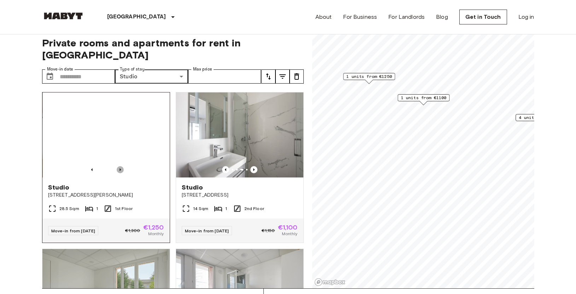
click at [120, 166] on icon "Previous image" at bounding box center [120, 169] width 7 height 7
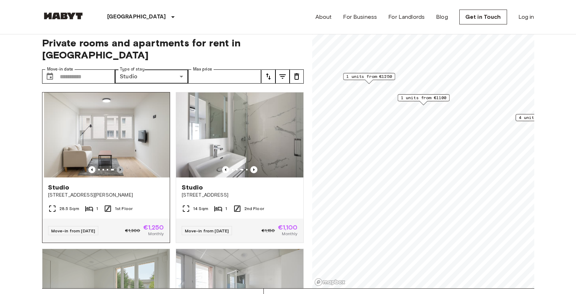
click at [120, 166] on icon "Previous image" at bounding box center [120, 169] width 7 height 7
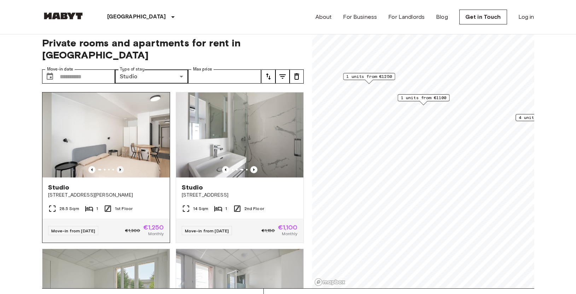
click at [120, 166] on icon "Previous image" at bounding box center [120, 169] width 7 height 7
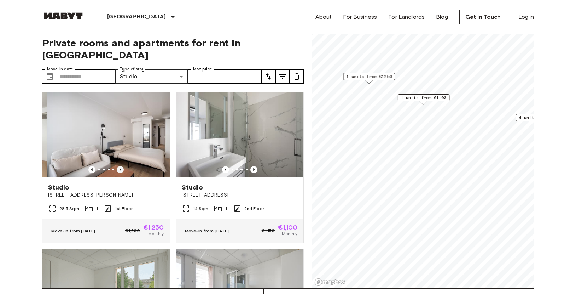
click at [120, 166] on icon "Previous image" at bounding box center [120, 169] width 7 height 7
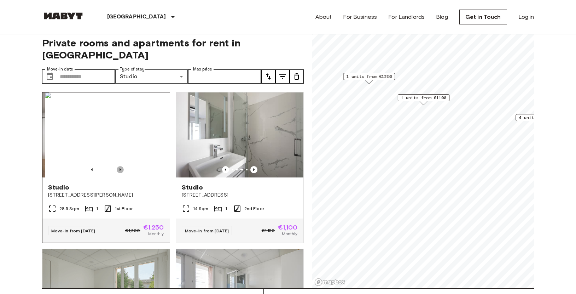
click at [120, 166] on icon "Previous image" at bounding box center [120, 169] width 7 height 7
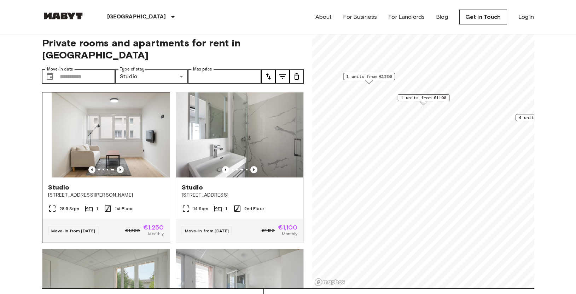
click at [120, 166] on icon "Previous image" at bounding box center [120, 169] width 7 height 7
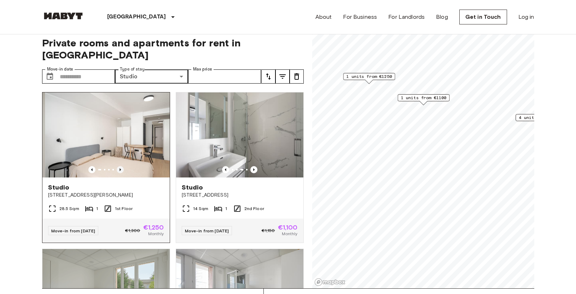
click at [120, 166] on icon "Previous image" at bounding box center [120, 169] width 7 height 7
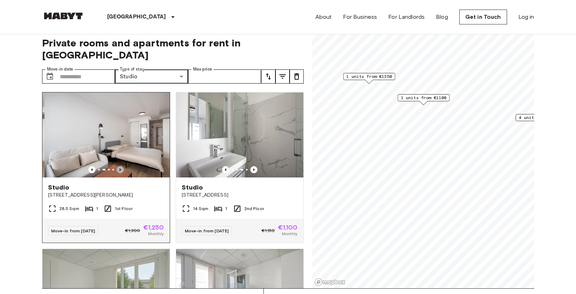
click at [120, 166] on icon "Previous image" at bounding box center [120, 169] width 7 height 7
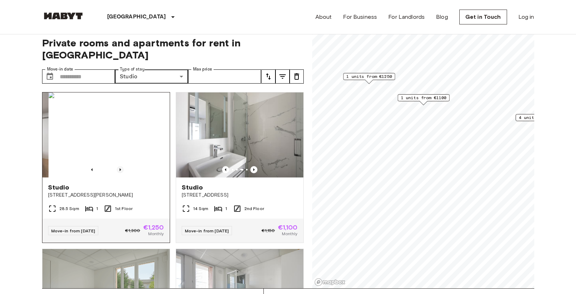
click at [120, 166] on icon "Previous image" at bounding box center [120, 169] width 7 height 7
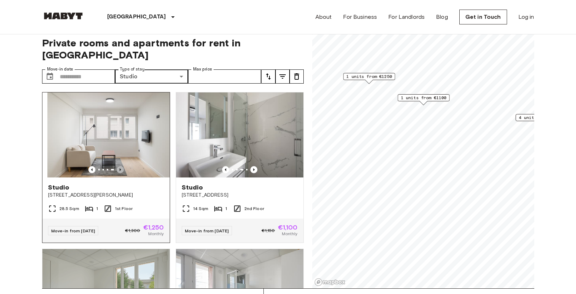
click at [120, 166] on icon "Previous image" at bounding box center [120, 169] width 7 height 7
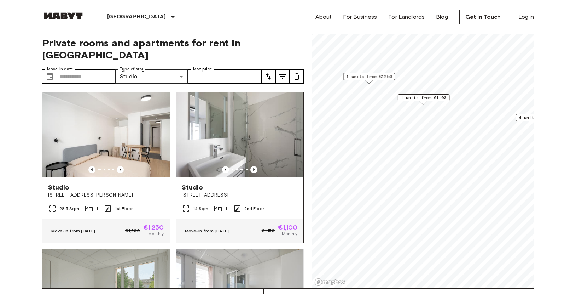
click at [246, 169] on div at bounding box center [246, 169] width 1 height 1
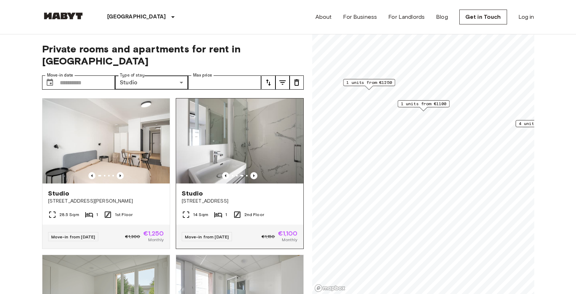
scroll to position [0, 0]
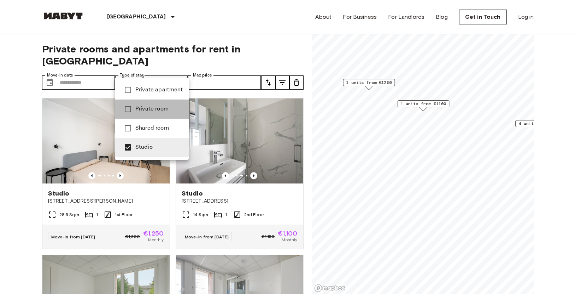
click at [166, 108] on span "Private room" at bounding box center [159, 109] width 48 height 8
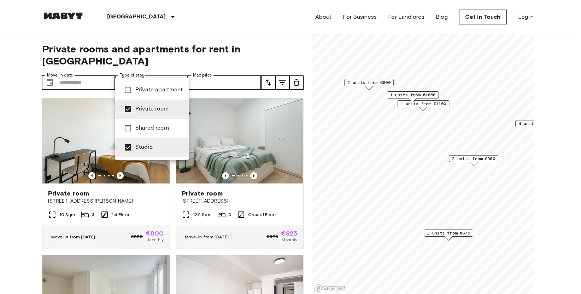
click at [161, 145] on span "Studio" at bounding box center [159, 147] width 48 height 8
type input "**********"
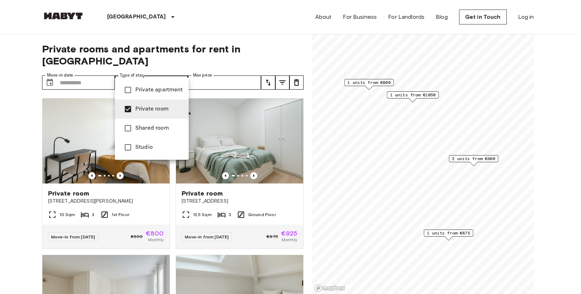
click at [157, 72] on div at bounding box center [290, 147] width 581 height 294
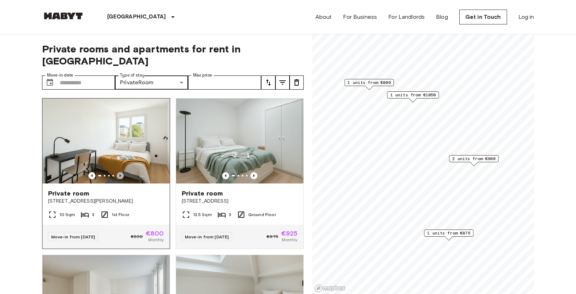
click at [118, 172] on icon "Previous image" at bounding box center [120, 175] width 7 height 7
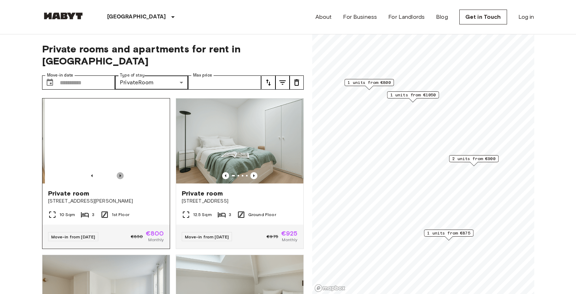
click at [118, 172] on icon "Previous image" at bounding box center [120, 175] width 7 height 7
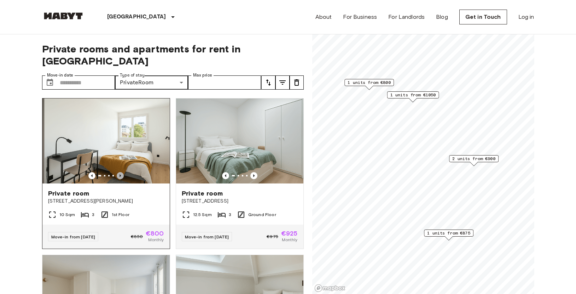
click at [118, 172] on icon "Previous image" at bounding box center [120, 175] width 7 height 7
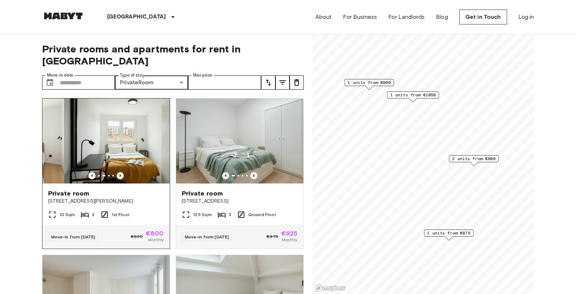
click at [118, 172] on icon "Previous image" at bounding box center [120, 175] width 7 height 7
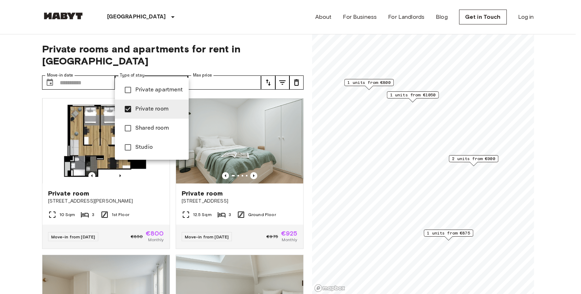
click at [116, 15] on div at bounding box center [290, 147] width 581 height 294
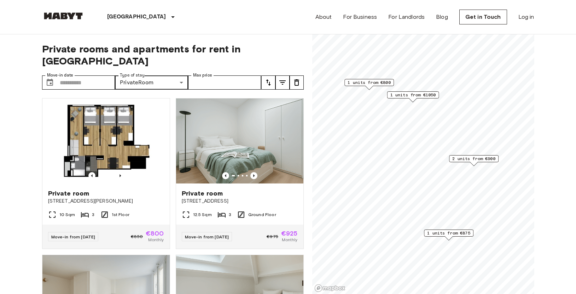
click at [121, 16] on div "[GEOGRAPHIC_DATA]" at bounding box center [143, 17] width 116 height 34
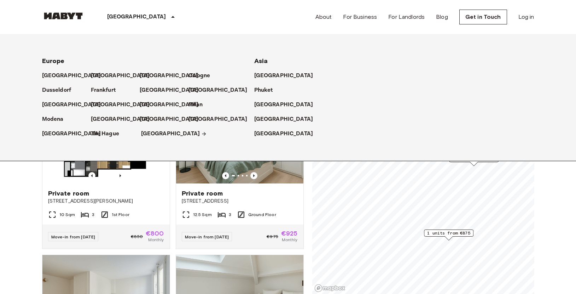
click at [151, 133] on p "[GEOGRAPHIC_DATA]" at bounding box center [170, 133] width 59 height 8
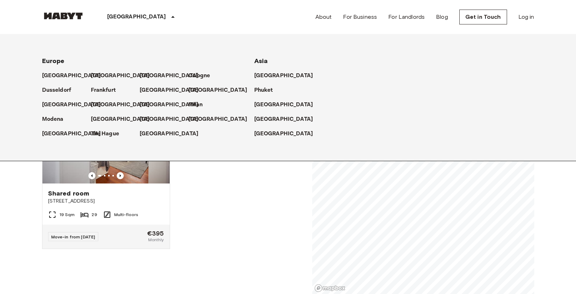
click at [169, 16] on icon at bounding box center [173, 17] width 8 height 8
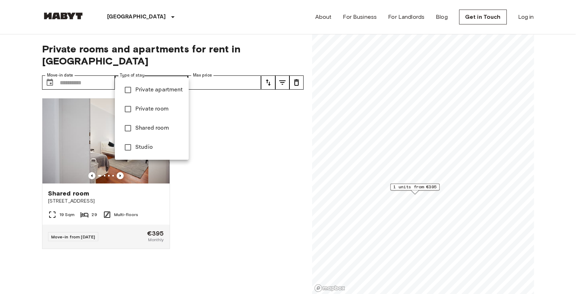
click at [171, 72] on div at bounding box center [290, 147] width 581 height 294
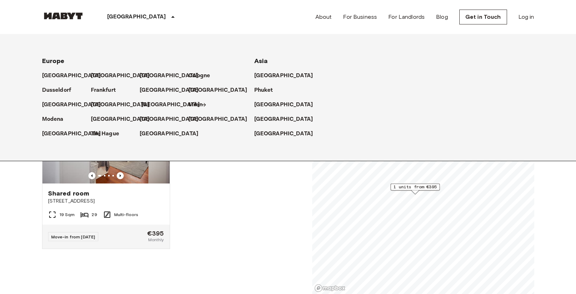
click at [149, 103] on p "[GEOGRAPHIC_DATA]" at bounding box center [170, 104] width 59 height 8
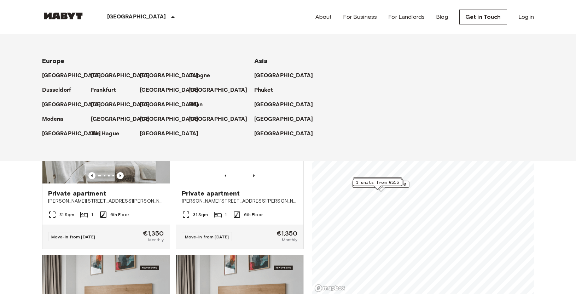
click at [169, 17] on icon at bounding box center [173, 17] width 8 height 8
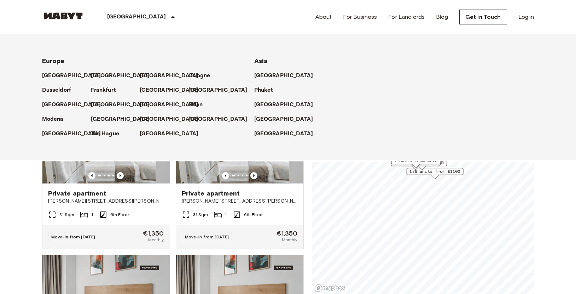
click at [169, 16] on icon at bounding box center [173, 17] width 8 height 8
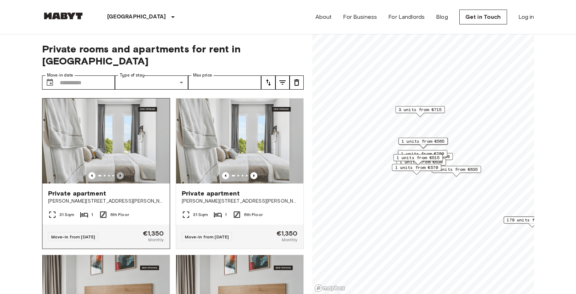
click at [118, 172] on icon "Previous image" at bounding box center [120, 175] width 7 height 7
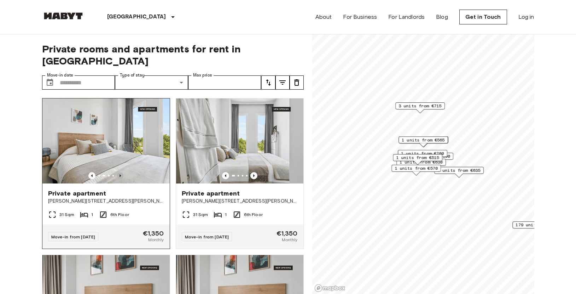
click at [118, 172] on icon "Previous image" at bounding box center [120, 175] width 7 height 7
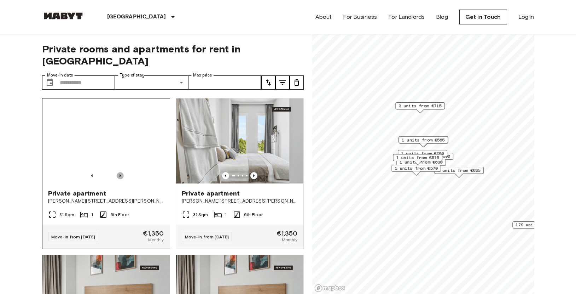
click at [118, 172] on icon "Previous image" at bounding box center [120, 175] width 7 height 7
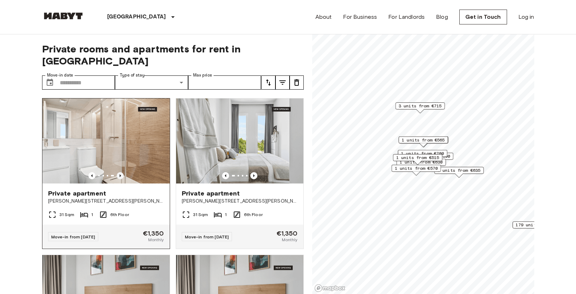
click at [117, 172] on icon "Previous image" at bounding box center [120, 175] width 7 height 7
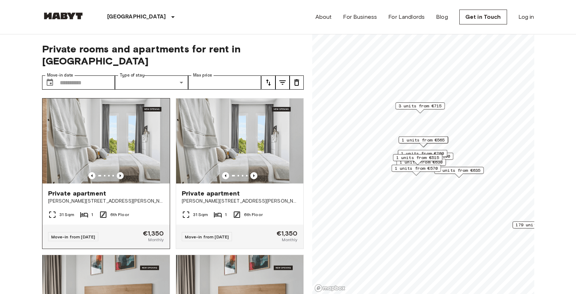
click at [117, 172] on icon "Previous image" at bounding box center [120, 175] width 7 height 7
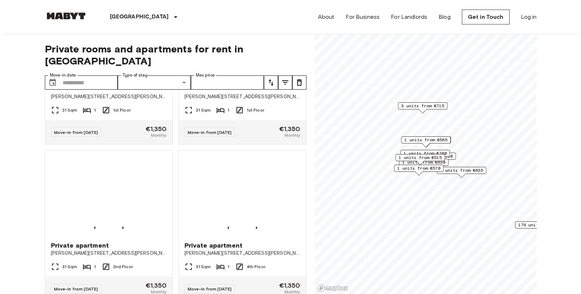
scroll to position [2450, 0]
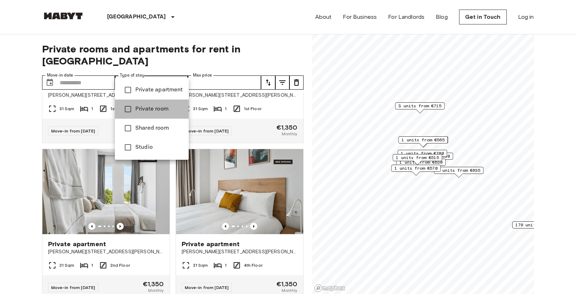
click at [156, 100] on li "Private room" at bounding box center [152, 108] width 74 height 19
type input "**********"
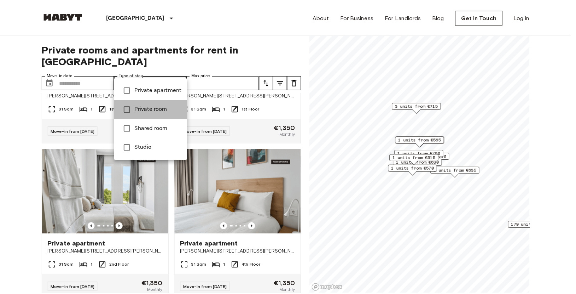
scroll to position [605, 0]
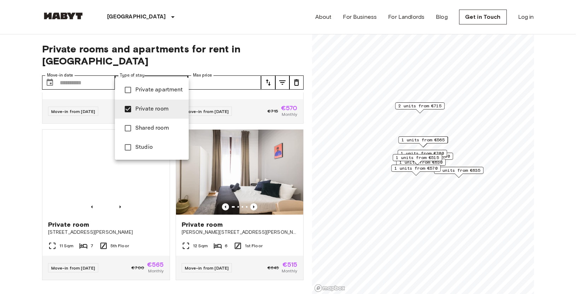
click at [156, 65] on div at bounding box center [290, 147] width 581 height 294
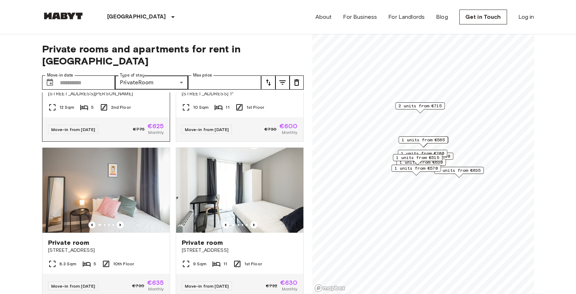
scroll to position [0, 0]
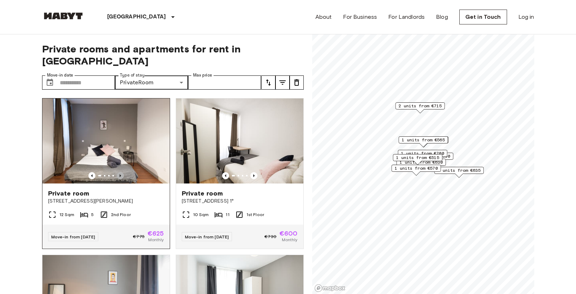
click at [120, 174] on icon "Previous image" at bounding box center [120, 175] width 1 height 3
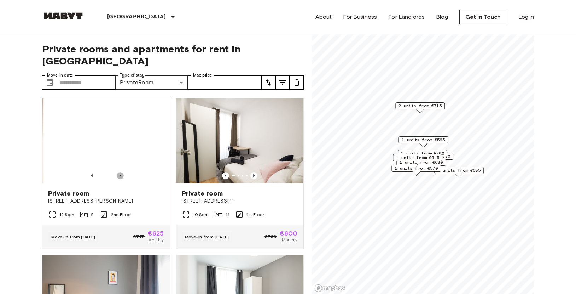
click at [120, 174] on icon "Previous image" at bounding box center [120, 175] width 1 height 3
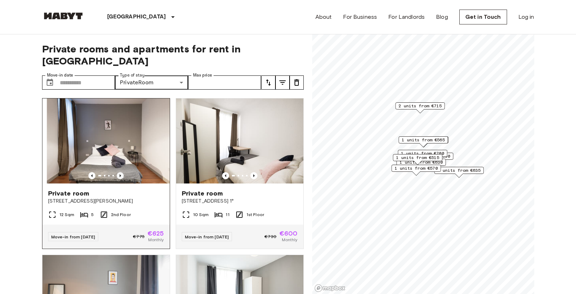
click at [120, 174] on icon "Previous image" at bounding box center [120, 175] width 1 height 3
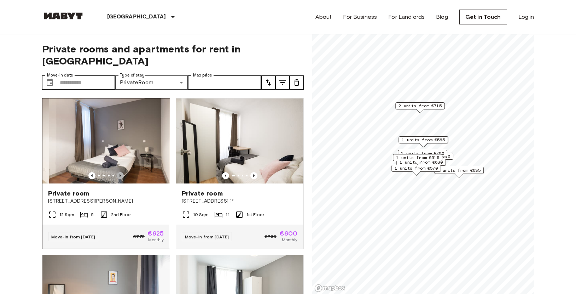
click at [120, 174] on icon "Previous image" at bounding box center [120, 175] width 1 height 3
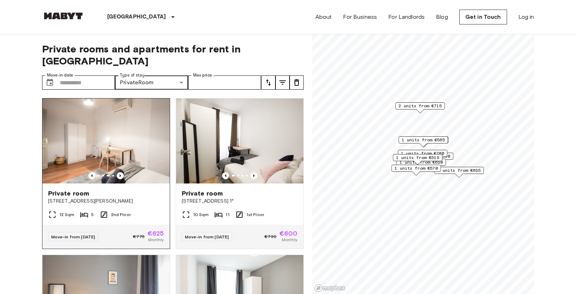
click at [136, 130] on img at bounding box center [105, 140] width 127 height 85
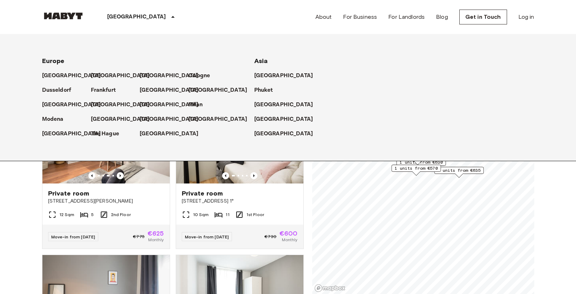
click at [139, 19] on div "[GEOGRAPHIC_DATA]" at bounding box center [143, 17] width 116 height 34
click at [138, 19] on div "[GEOGRAPHIC_DATA]" at bounding box center [143, 17] width 116 height 34
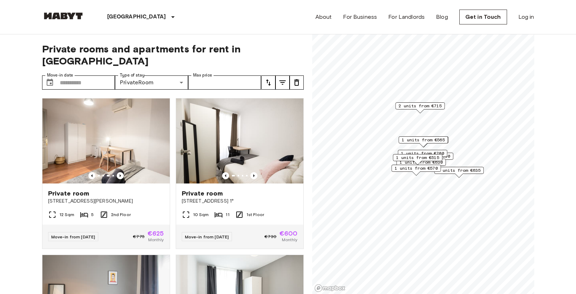
click at [169, 19] on icon at bounding box center [173, 17] width 8 height 8
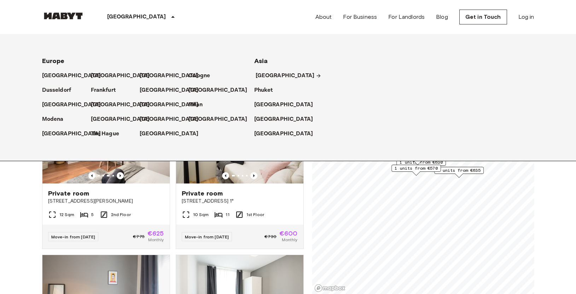
click at [270, 76] on p "[GEOGRAPHIC_DATA]" at bounding box center [285, 75] width 59 height 8
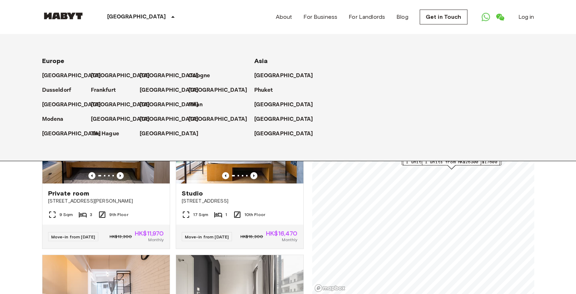
click at [117, 14] on p "[GEOGRAPHIC_DATA]" at bounding box center [136, 17] width 59 height 8
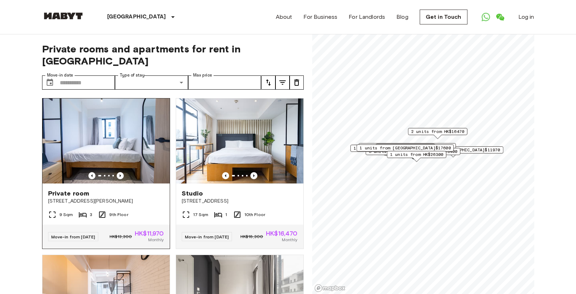
click at [118, 157] on img at bounding box center [105, 140] width 127 height 85
click at [118, 172] on icon "Previous image" at bounding box center [120, 175] width 7 height 7
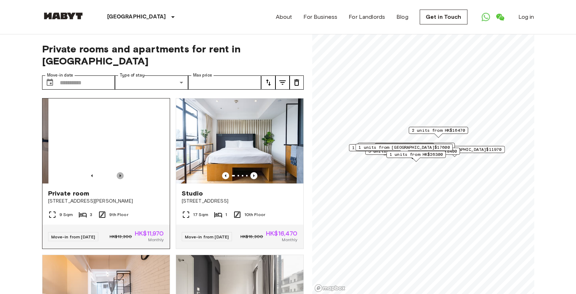
click at [118, 172] on icon "Previous image" at bounding box center [120, 175] width 7 height 7
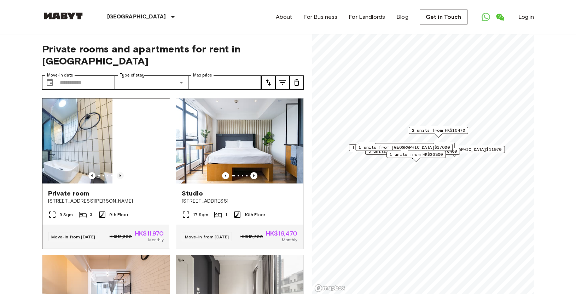
click at [120, 174] on icon "Previous image" at bounding box center [120, 175] width 1 height 3
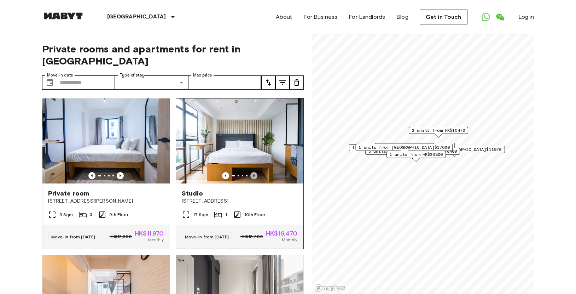
click at [251, 172] on icon "Previous image" at bounding box center [253, 175] width 7 height 7
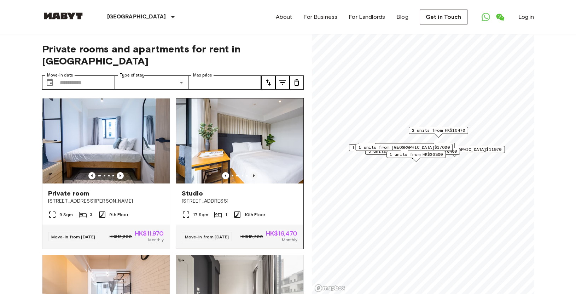
click at [251, 172] on icon "Previous image" at bounding box center [253, 175] width 7 height 7
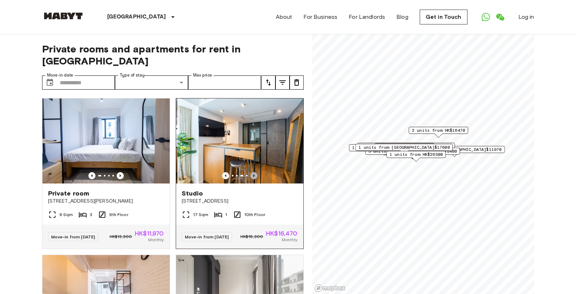
click at [251, 172] on icon "Previous image" at bounding box center [253, 175] width 7 height 7
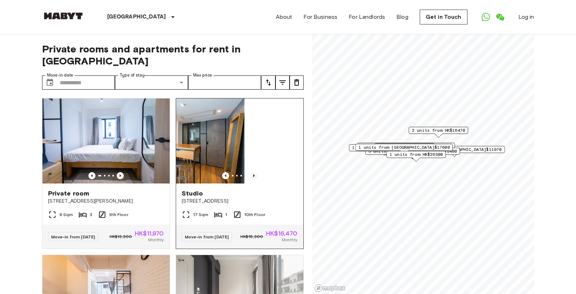
click at [251, 172] on icon "Previous image" at bounding box center [253, 175] width 7 height 7
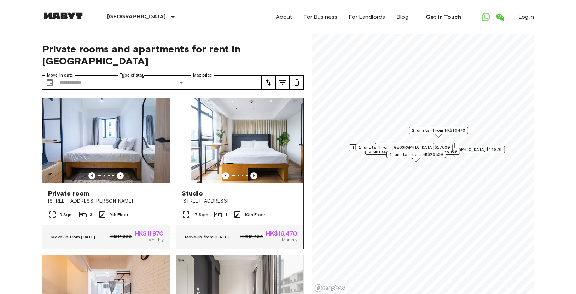
click at [251, 172] on icon "Previous image" at bounding box center [253, 175] width 7 height 7
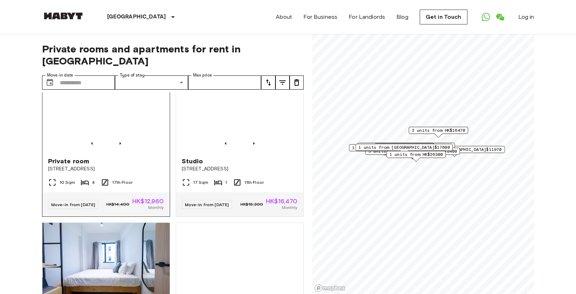
scroll to position [503, 0]
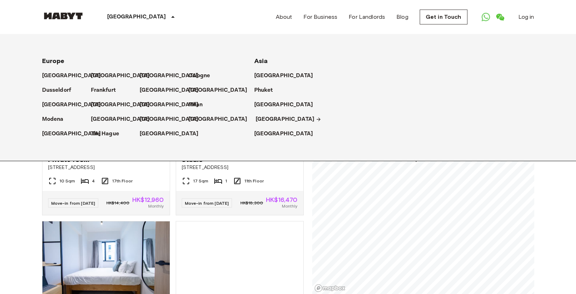
click at [273, 118] on p "[GEOGRAPHIC_DATA]" at bounding box center [285, 119] width 59 height 8
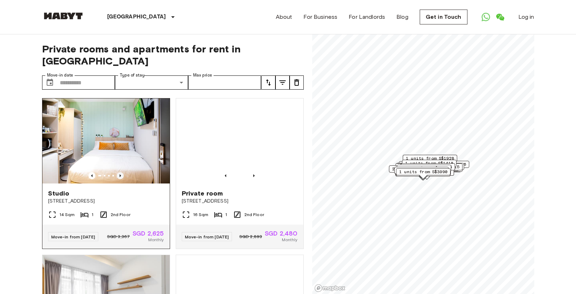
click at [120, 174] on icon "Previous image" at bounding box center [120, 175] width 1 height 3
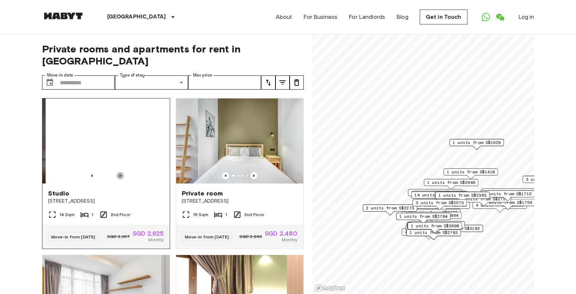
click at [120, 174] on icon "Previous image" at bounding box center [120, 175] width 1 height 3
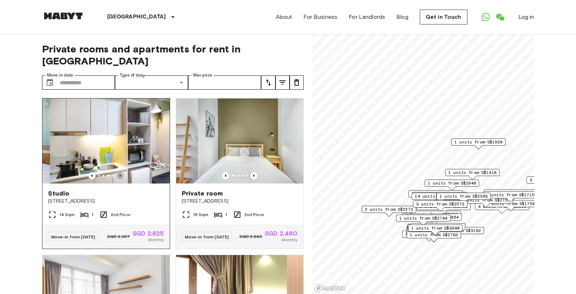
click at [120, 174] on icon "Previous image" at bounding box center [120, 175] width 1 height 3
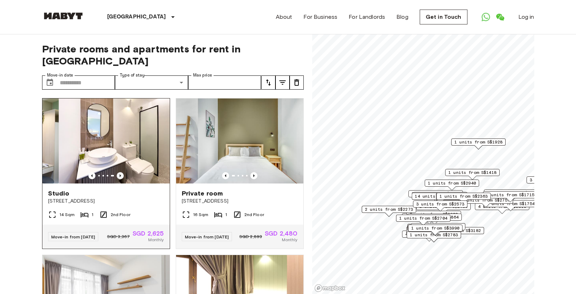
click at [120, 174] on icon "Previous image" at bounding box center [120, 175] width 1 height 3
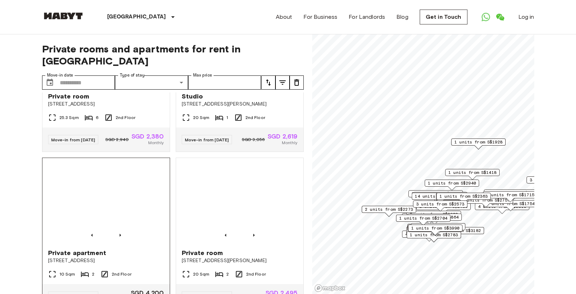
scroll to position [821, 0]
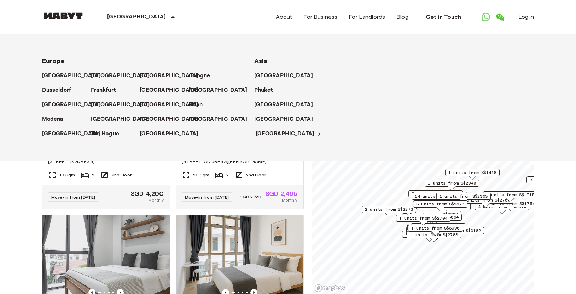
click at [265, 132] on p "[GEOGRAPHIC_DATA]" at bounding box center [285, 133] width 59 height 8
click at [270, 130] on p "[GEOGRAPHIC_DATA]" at bounding box center [285, 133] width 59 height 8
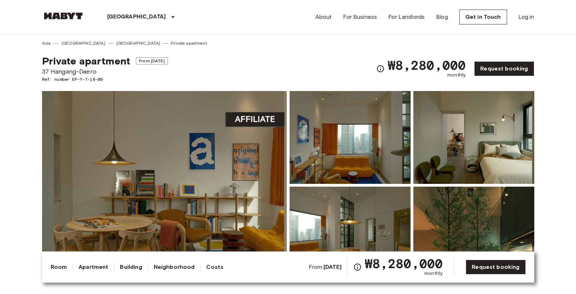
click at [250, 192] on img at bounding box center [164, 185] width 245 height 188
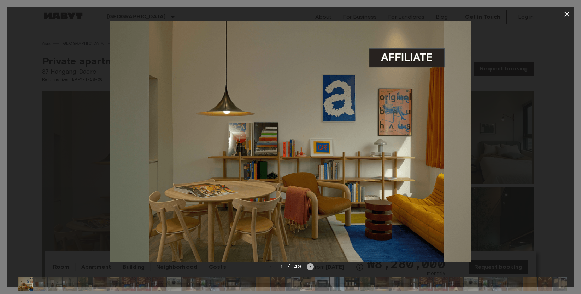
click at [309, 265] on icon "Next image" at bounding box center [310, 266] width 7 height 7
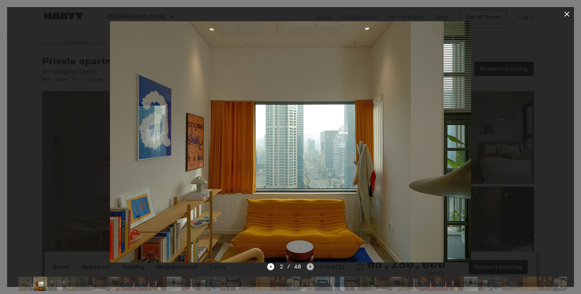
click at [309, 265] on icon "Next image" at bounding box center [310, 266] width 7 height 7
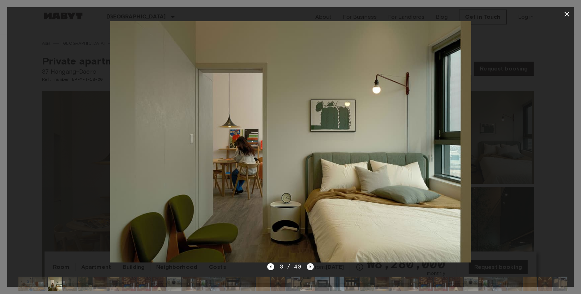
click at [309, 265] on icon "Next image" at bounding box center [310, 266] width 7 height 7
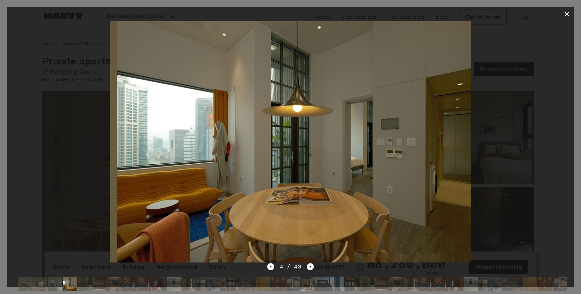
click at [309, 265] on icon "Next image" at bounding box center [310, 266] width 7 height 7
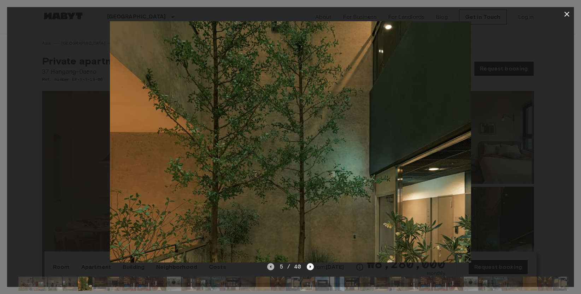
click at [273, 265] on icon "Previous image" at bounding box center [270, 266] width 7 height 7
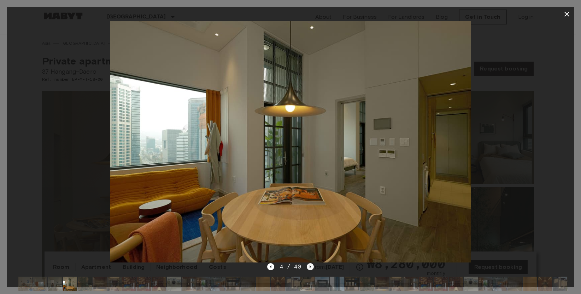
click at [312, 266] on icon "Next image" at bounding box center [310, 266] width 7 height 7
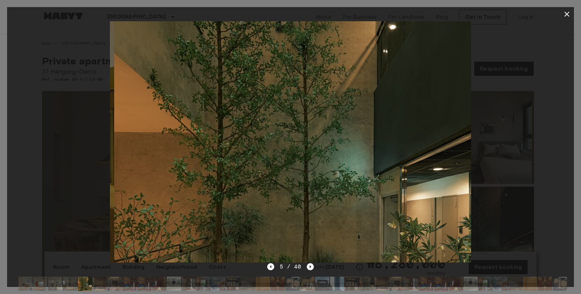
click at [312, 266] on icon "Next image" at bounding box center [310, 266] width 7 height 7
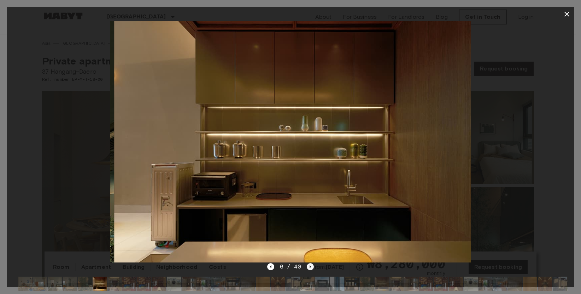
click at [312, 266] on icon "Next image" at bounding box center [310, 266] width 7 height 7
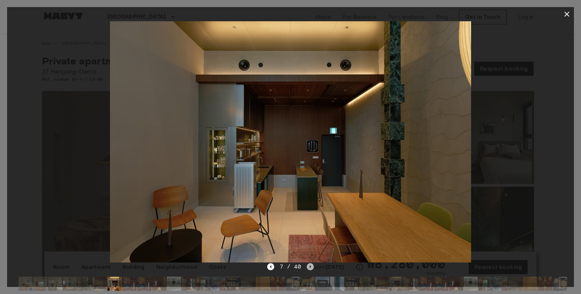
click at [312, 265] on icon "Next image" at bounding box center [310, 266] width 7 height 7
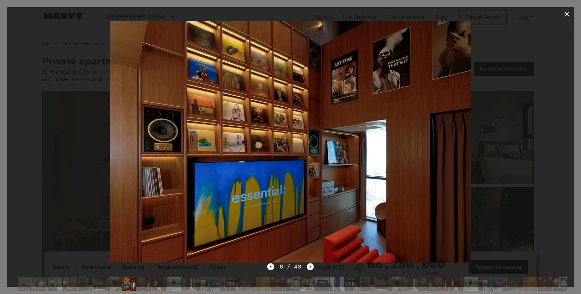
click at [312, 265] on icon "Next image" at bounding box center [310, 266] width 7 height 7
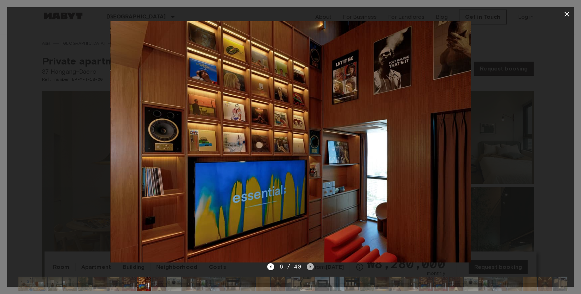
click at [312, 265] on icon "Next image" at bounding box center [310, 266] width 7 height 7
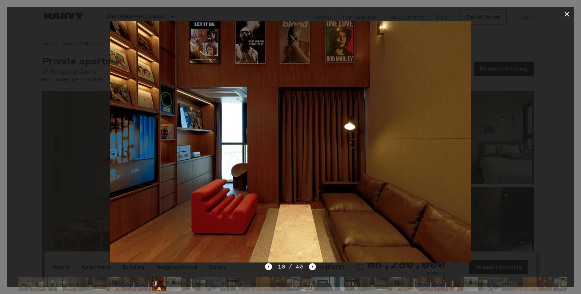
click at [507, 138] on div at bounding box center [290, 141] width 567 height 241
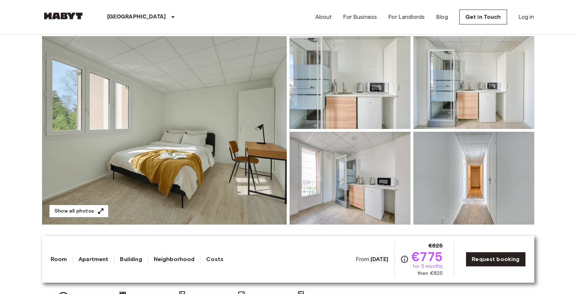
scroll to position [63, 0]
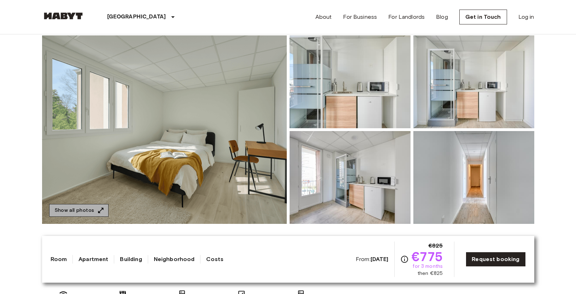
click at [98, 208] on icon "button" at bounding box center [100, 210] width 7 height 7
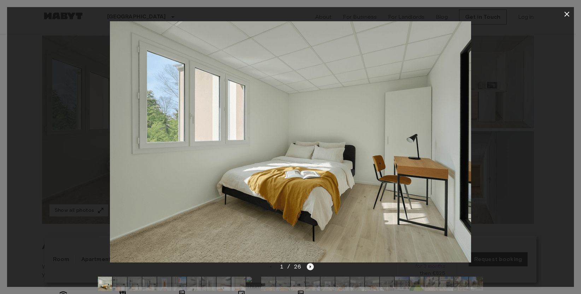
click at [311, 265] on icon "Next image" at bounding box center [310, 266] width 7 height 7
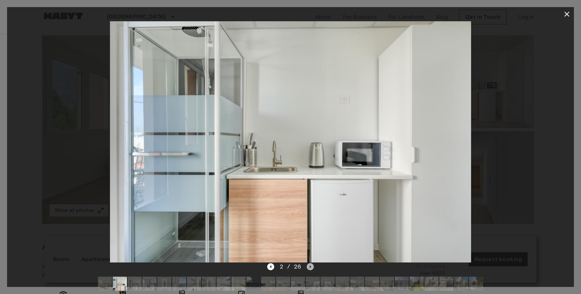
click at [308, 264] on icon "Next image" at bounding box center [310, 266] width 7 height 7
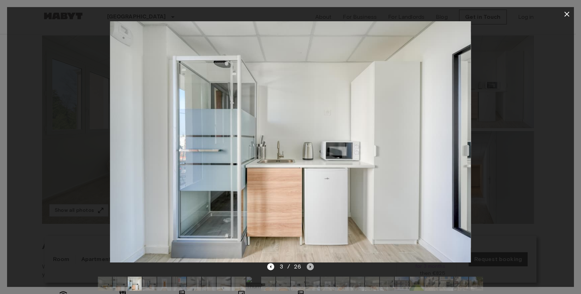
click at [308, 265] on icon "Next image" at bounding box center [310, 266] width 7 height 7
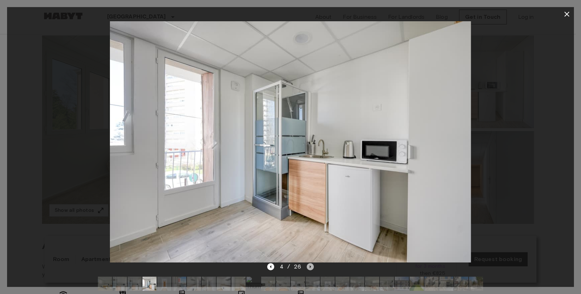
click at [308, 265] on icon "Next image" at bounding box center [310, 266] width 7 height 7
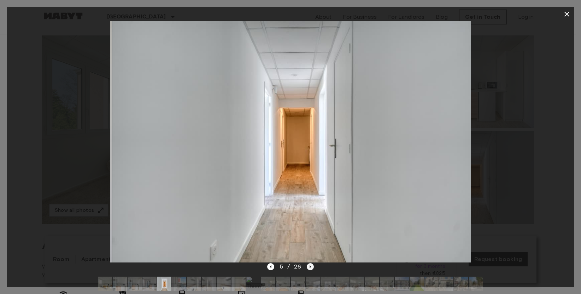
click at [308, 265] on icon "Next image" at bounding box center [310, 266] width 7 height 7
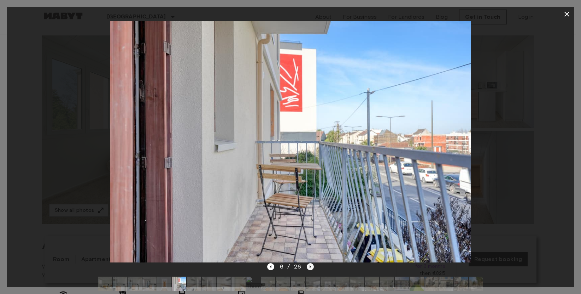
click at [308, 265] on icon "Next image" at bounding box center [310, 266] width 7 height 7
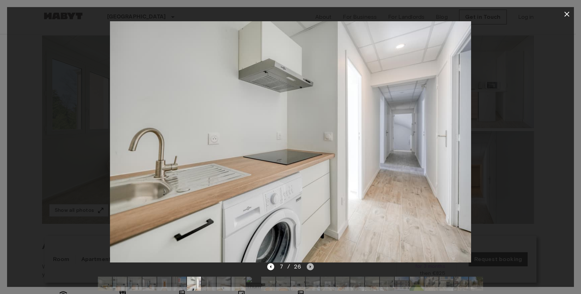
click at [308, 265] on icon "Next image" at bounding box center [310, 266] width 7 height 7
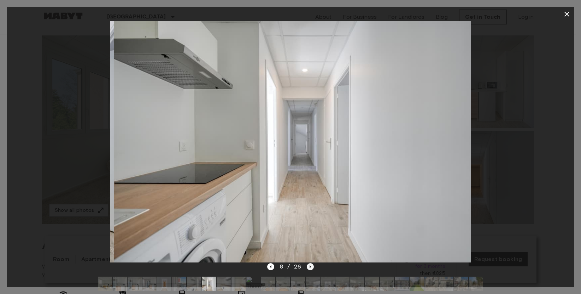
click at [308, 265] on icon "Next image" at bounding box center [310, 266] width 7 height 7
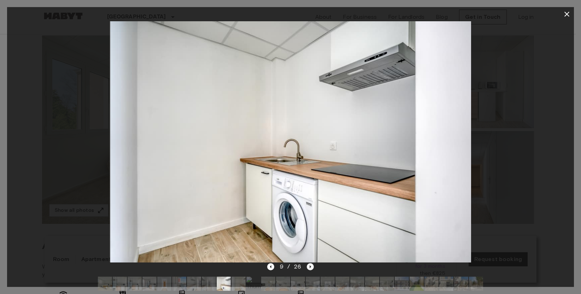
click at [308, 265] on icon "Next image" at bounding box center [310, 266] width 7 height 7
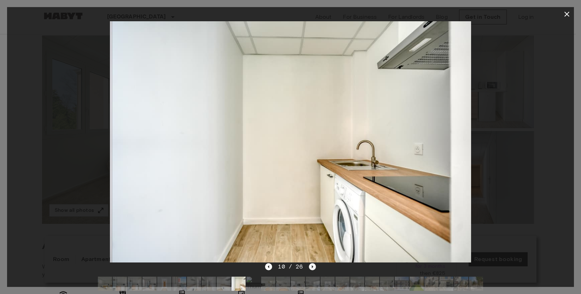
click at [308, 265] on div "10 / 26" at bounding box center [290, 266] width 51 height 8
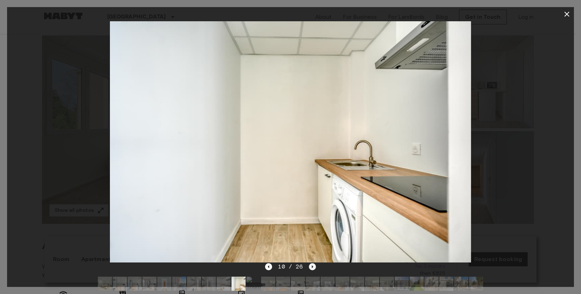
click at [308, 265] on div "10 / 26" at bounding box center [290, 266] width 51 height 8
click at [309, 266] on icon "Next image" at bounding box center [312, 266] width 7 height 7
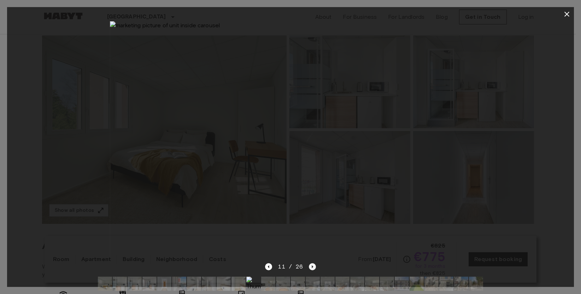
click at [311, 267] on icon "Next image" at bounding box center [312, 266] width 7 height 7
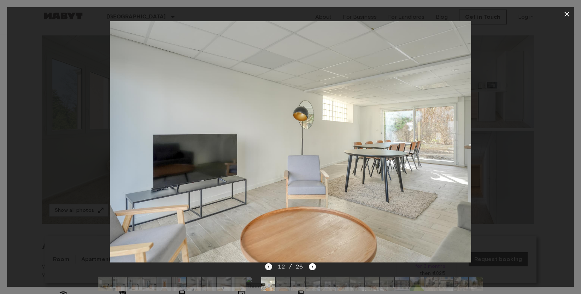
click at [272, 267] on icon "Previous image" at bounding box center [268, 266] width 7 height 7
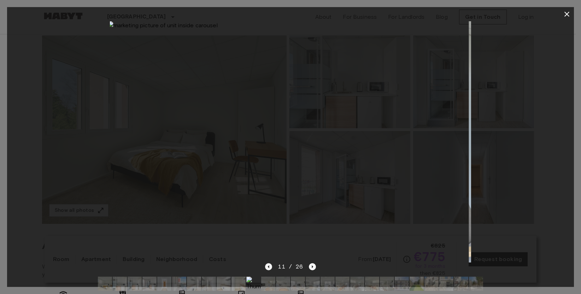
click at [271, 265] on icon "Previous image" at bounding box center [268, 266] width 7 height 7
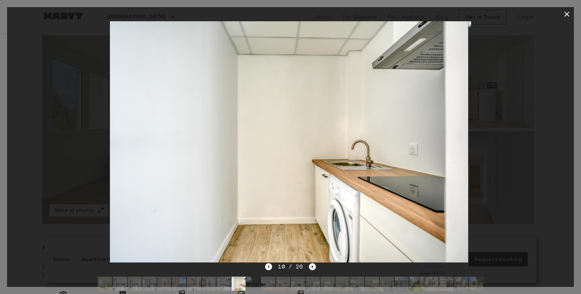
click at [311, 266] on icon "Next image" at bounding box center [312, 266] width 7 height 7
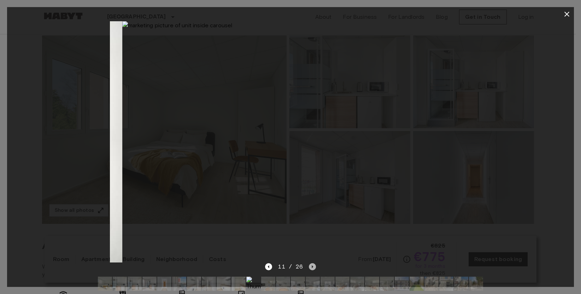
click at [311, 266] on icon "Next image" at bounding box center [312, 266] width 7 height 7
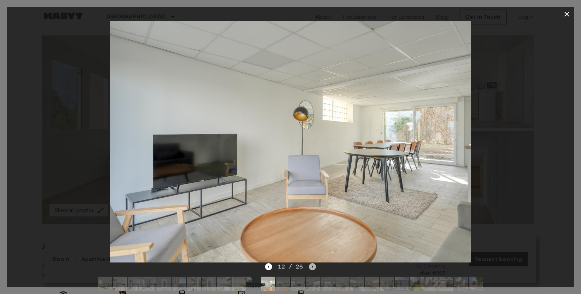
click at [311, 266] on icon "Next image" at bounding box center [312, 266] width 7 height 7
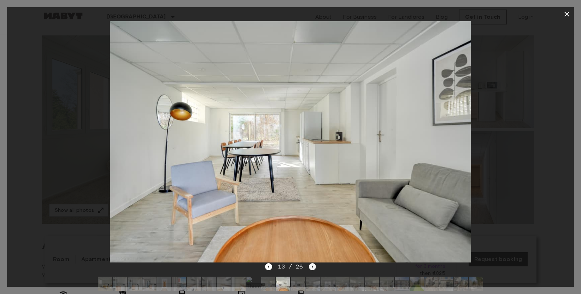
click at [311, 266] on icon "Next image" at bounding box center [312, 266] width 7 height 7
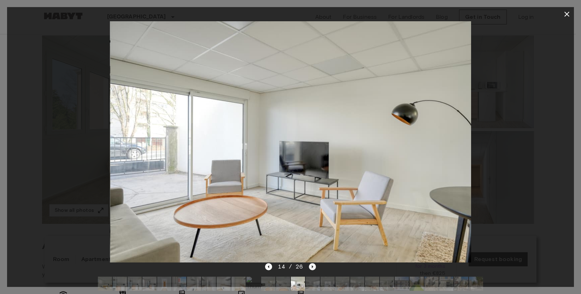
click at [311, 267] on icon "Next image" at bounding box center [312, 266] width 7 height 7
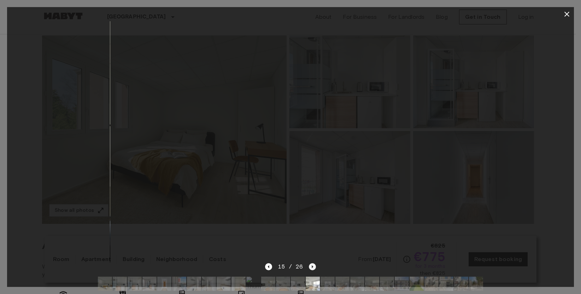
click at [310, 267] on icon "Next image" at bounding box center [312, 266] width 7 height 7
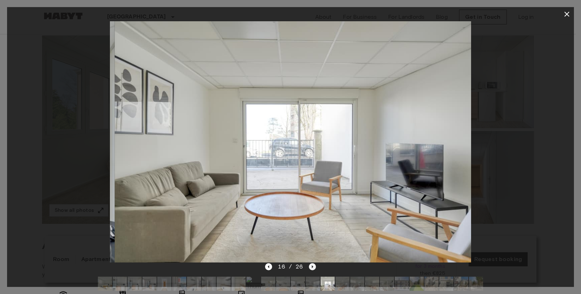
click at [310, 267] on icon "Next image" at bounding box center [312, 266] width 7 height 7
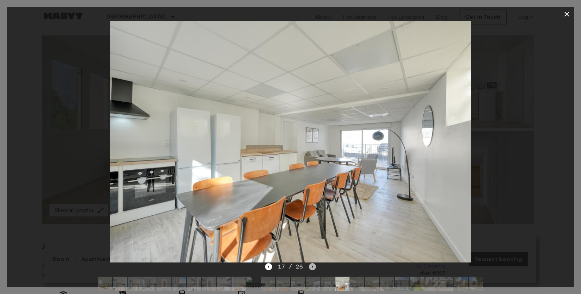
click at [310, 267] on icon "Next image" at bounding box center [312, 266] width 7 height 7
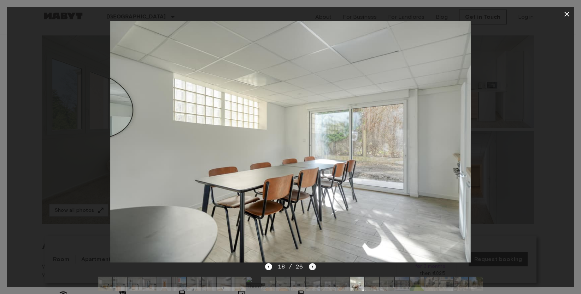
click at [310, 267] on icon "Next image" at bounding box center [312, 266] width 7 height 7
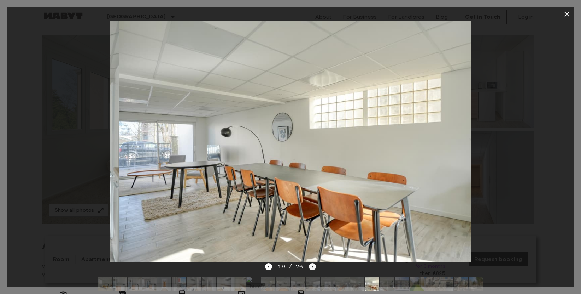
click at [310, 267] on icon "Next image" at bounding box center [312, 266] width 7 height 7
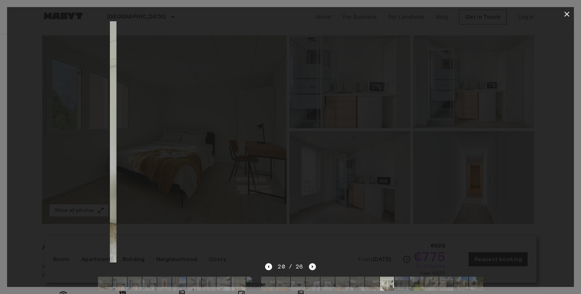
click at [310, 267] on icon "Next image" at bounding box center [312, 266] width 7 height 7
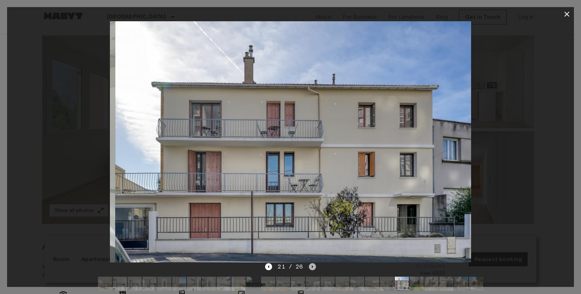
click at [310, 267] on icon "Next image" at bounding box center [312, 266] width 7 height 7
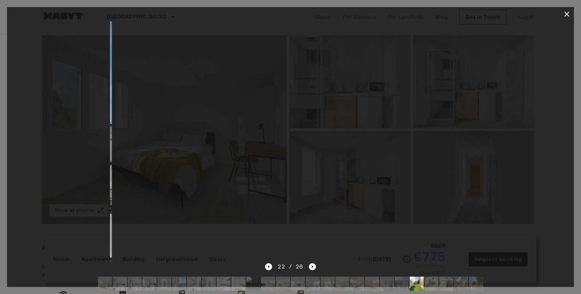
click at [310, 267] on icon "Next image" at bounding box center [312, 266] width 7 height 7
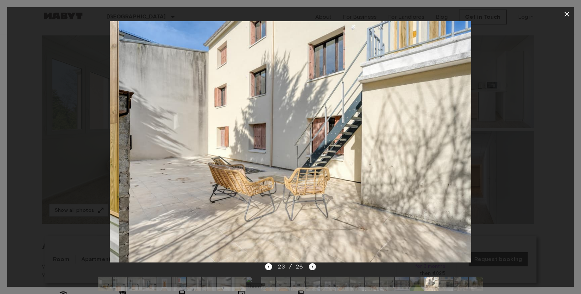
click at [310, 267] on icon "Next image" at bounding box center [312, 266] width 7 height 7
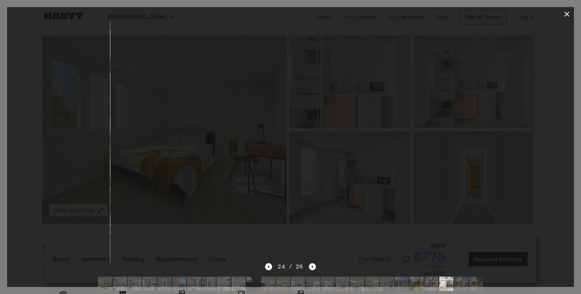
click at [310, 267] on icon "Next image" at bounding box center [312, 266] width 7 height 7
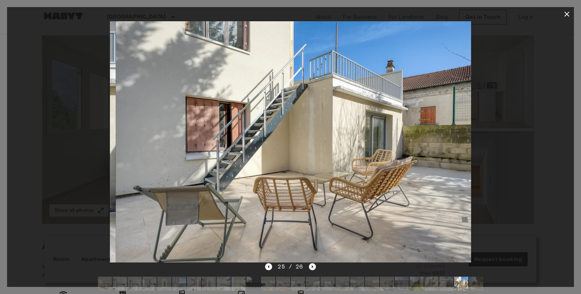
click at [310, 267] on icon "Next image" at bounding box center [312, 266] width 7 height 7
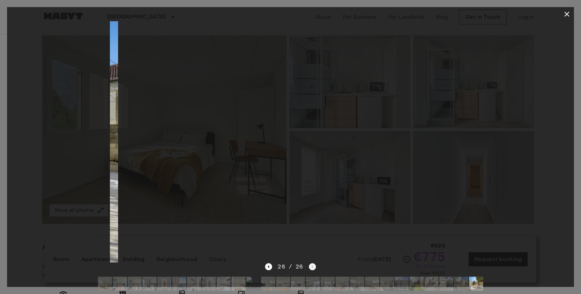
click at [310, 267] on div "26 / 26" at bounding box center [290, 266] width 51 height 8
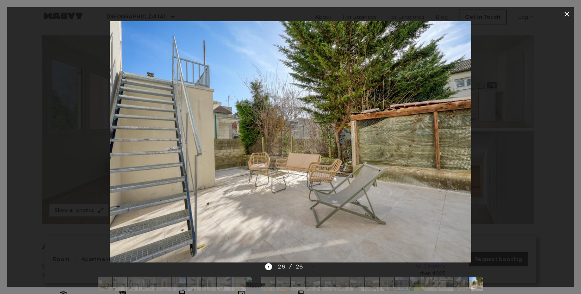
click at [573, 153] on div at bounding box center [290, 141] width 567 height 241
click at [511, 98] on div at bounding box center [290, 141] width 567 height 241
click at [569, 10] on button "button" at bounding box center [567, 14] width 14 height 14
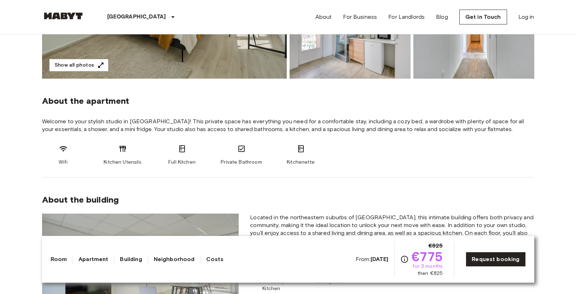
scroll to position [209, 0]
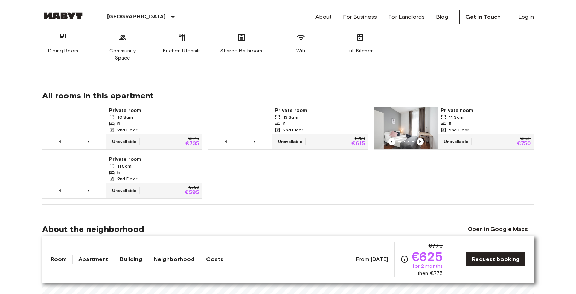
scroll to position [226, 0]
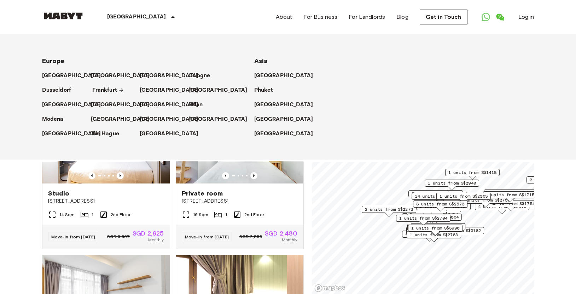
click at [110, 87] on p "Frankfurt" at bounding box center [104, 90] width 25 height 8
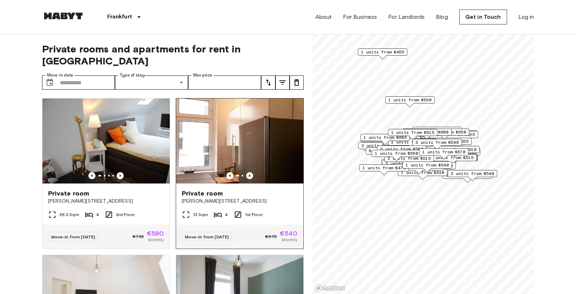
click at [246, 172] on icon "Previous image" at bounding box center [249, 175] width 7 height 7
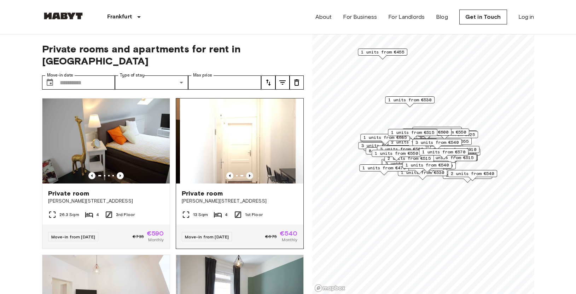
click at [246, 172] on icon "Previous image" at bounding box center [249, 175] width 7 height 7
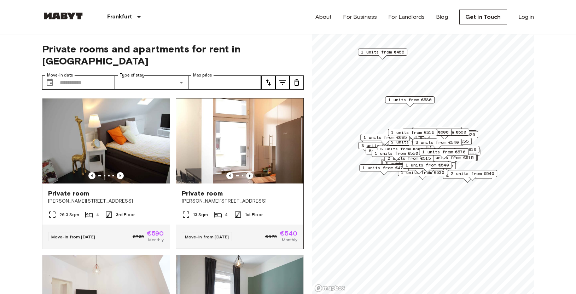
click at [246, 172] on icon "Previous image" at bounding box center [249, 175] width 7 height 7
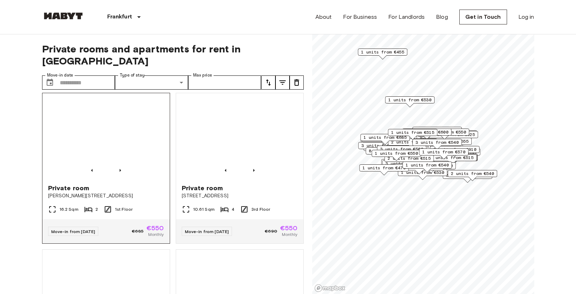
scroll to position [943, 0]
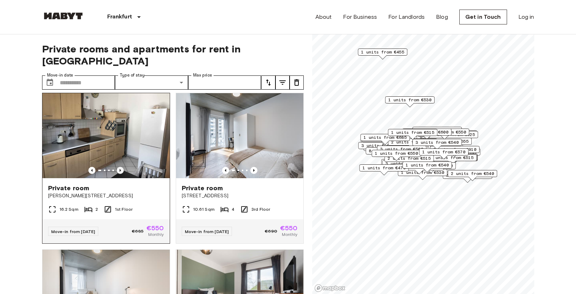
click at [120, 174] on icon "Previous image" at bounding box center [120, 170] width 7 height 7
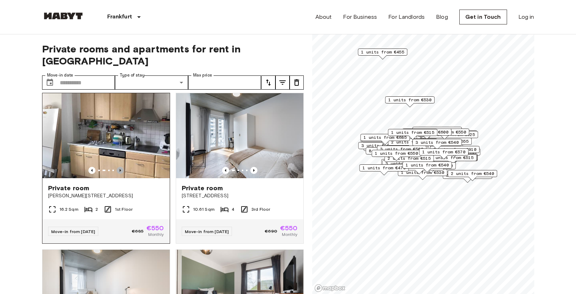
click at [119, 174] on icon "Previous image" at bounding box center [120, 170] width 7 height 7
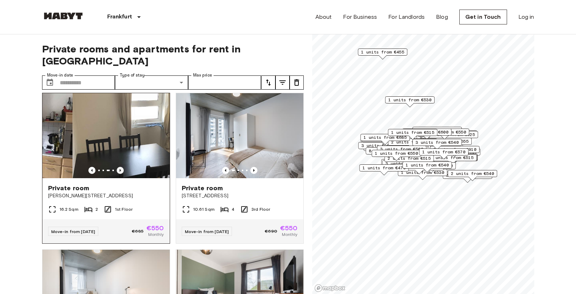
click at [119, 174] on icon "Previous image" at bounding box center [120, 170] width 7 height 7
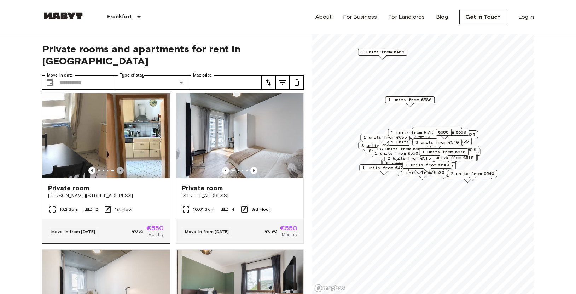
click at [119, 174] on icon "Previous image" at bounding box center [120, 170] width 7 height 7
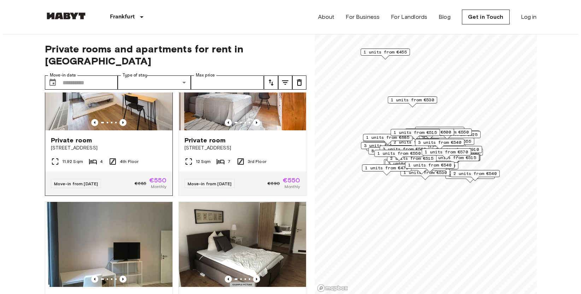
scroll to position [1155, 0]
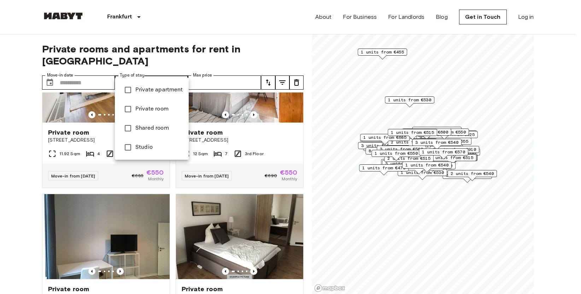
click at [147, 147] on span "Studio" at bounding box center [159, 147] width 48 height 8
type input "******"
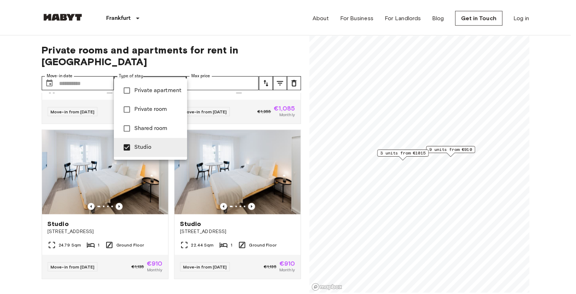
scroll to position [765, 0]
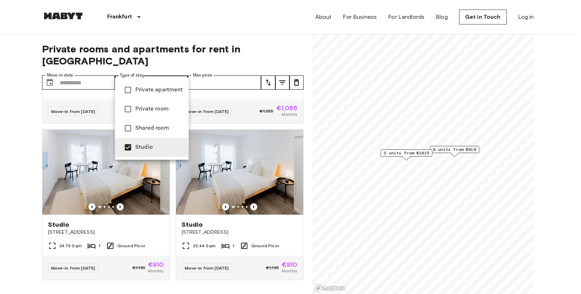
click at [38, 155] on div at bounding box center [290, 147] width 581 height 294
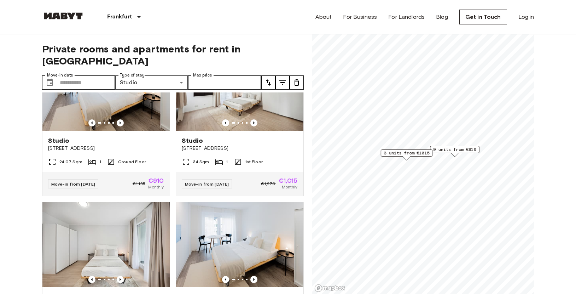
scroll to position [0, 0]
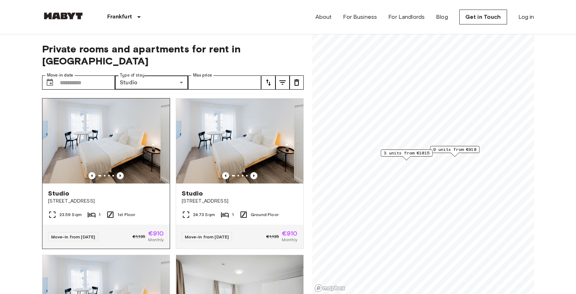
click at [121, 172] on icon "Previous image" at bounding box center [120, 175] width 7 height 7
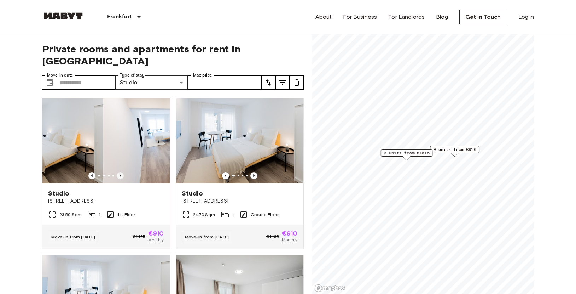
click at [120, 172] on icon "Previous image" at bounding box center [120, 175] width 7 height 7
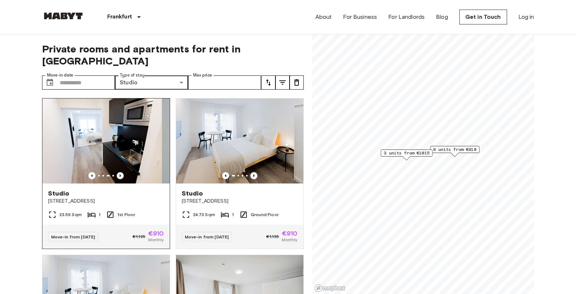
click at [120, 172] on icon "Previous image" at bounding box center [120, 175] width 7 height 7
